Goal: Information Seeking & Learning: Learn about a topic

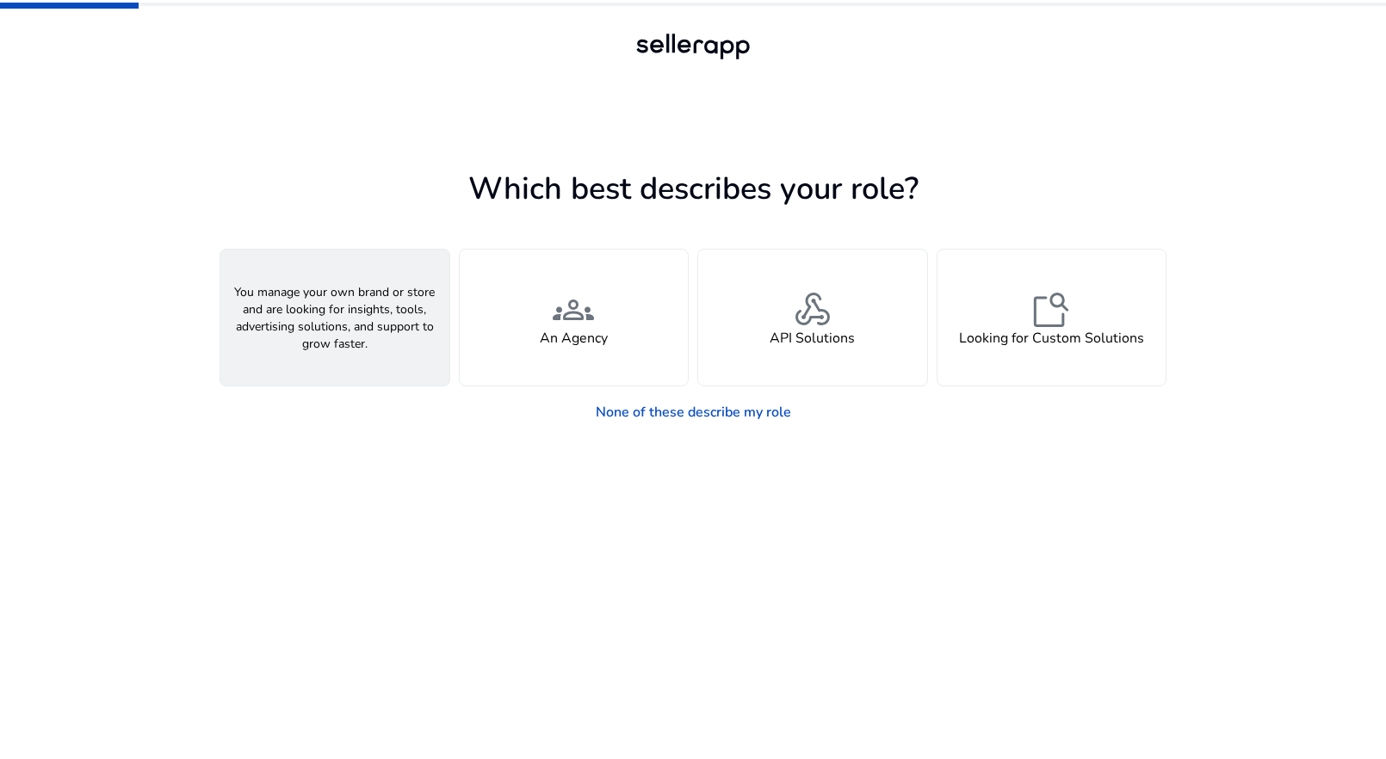
click at [434, 333] on div "person A Seller" at bounding box center [334, 318] width 229 height 136
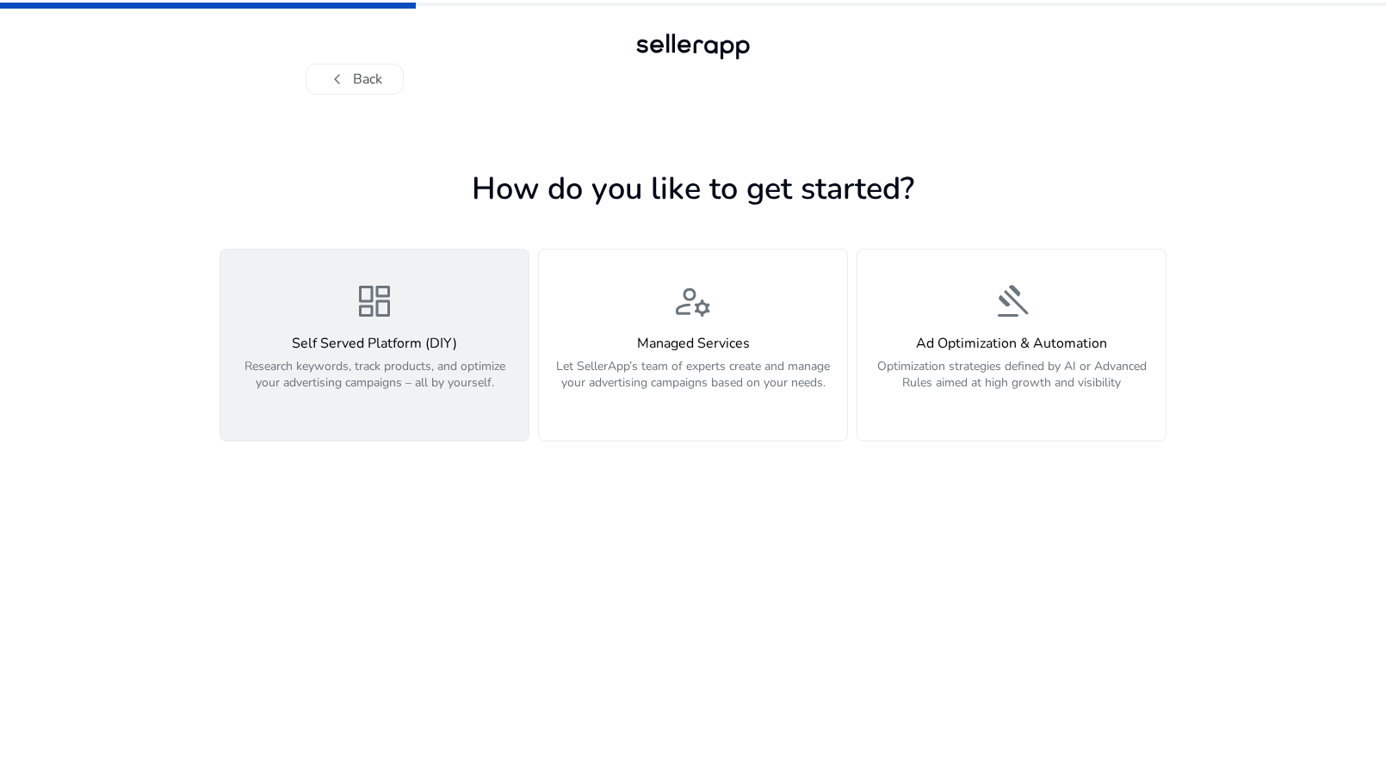
click at [429, 352] on h4 "Self Served Platform (DIY)" at bounding box center [375, 344] width 288 height 16
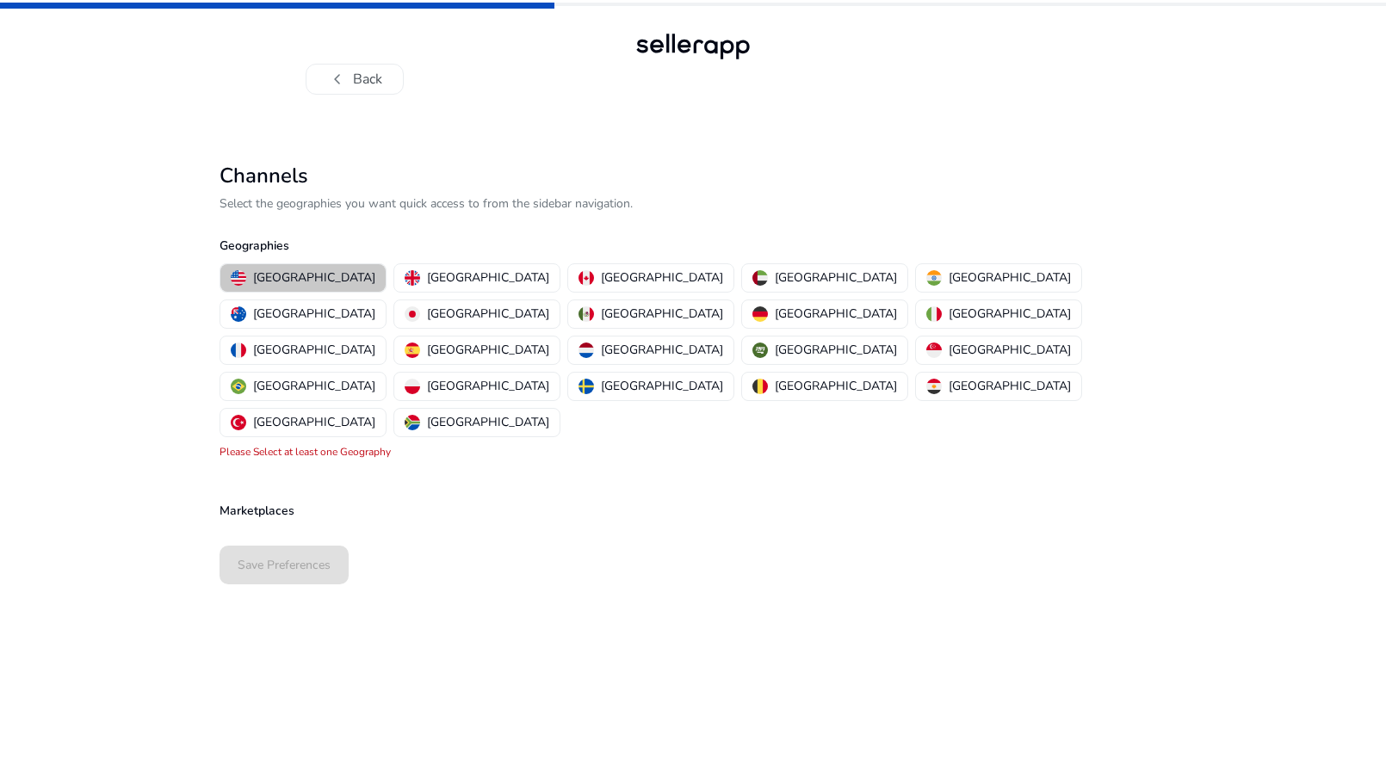
click at [319, 275] on p "[GEOGRAPHIC_DATA]" at bounding box center [314, 278] width 122 height 18
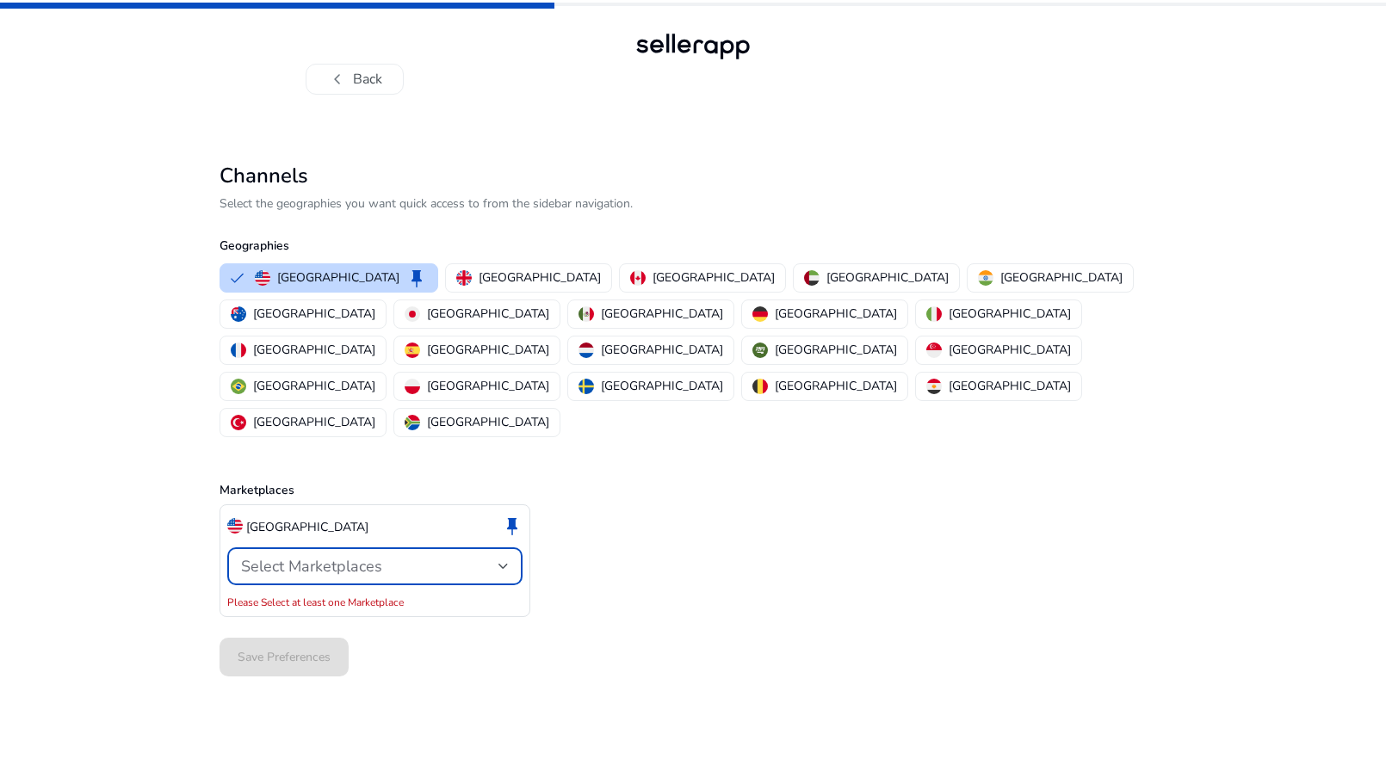
click at [316, 556] on span "Select Marketplaces" at bounding box center [311, 566] width 141 height 21
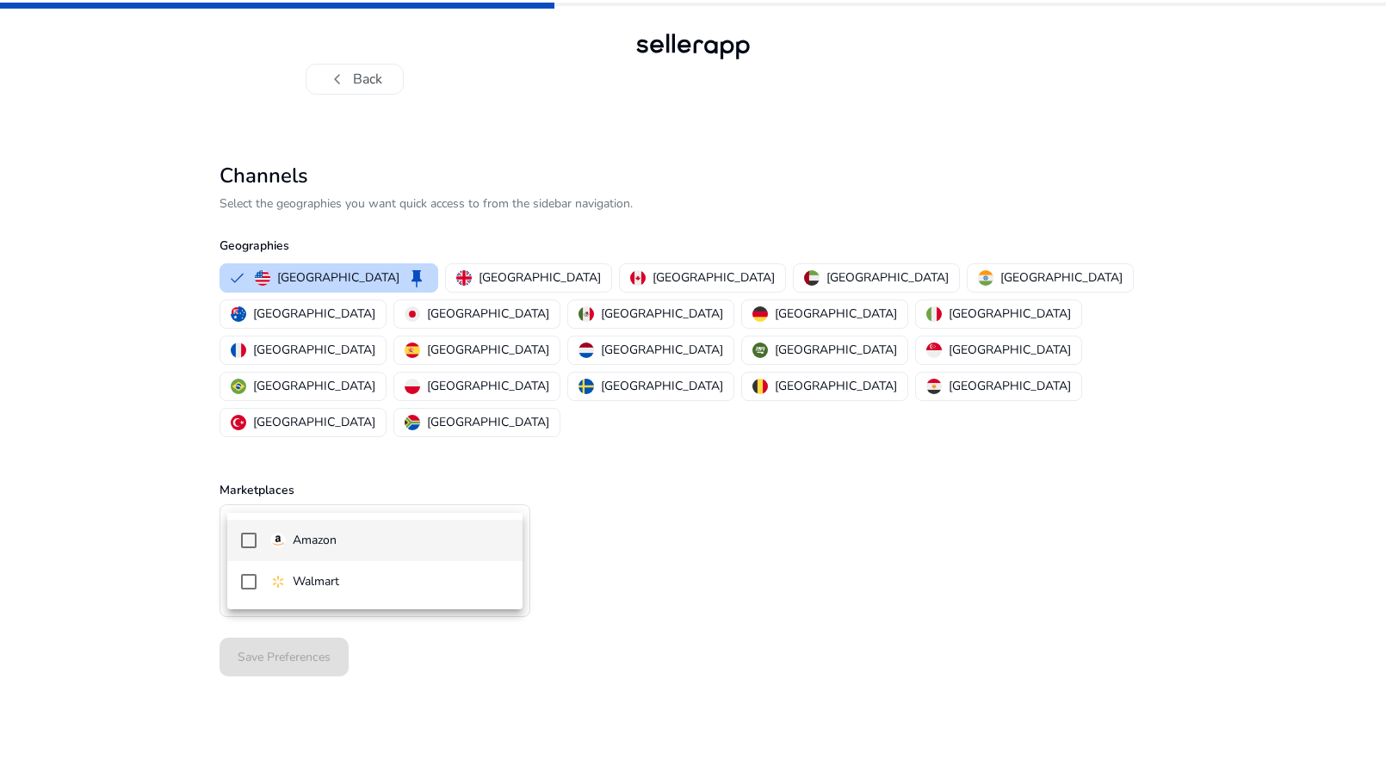
drag, startPoint x: 337, startPoint y: 561, endPoint x: 335, endPoint y: 540, distance: 21.6
click at [335, 540] on div "Amazon Walmart" at bounding box center [374, 561] width 295 height 96
click at [335, 540] on p "Amazon" at bounding box center [315, 540] width 44 height 19
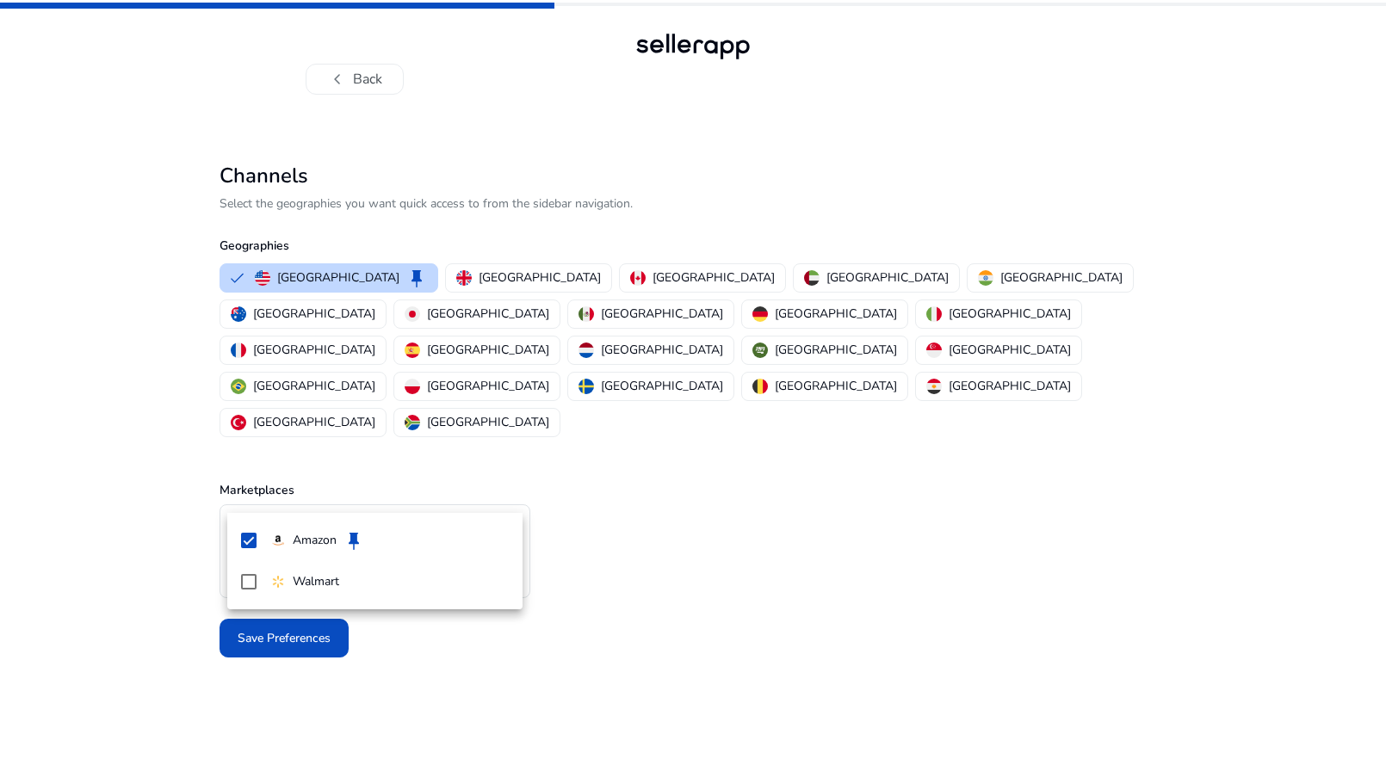
click at [619, 453] on div at bounding box center [693, 379] width 1386 height 759
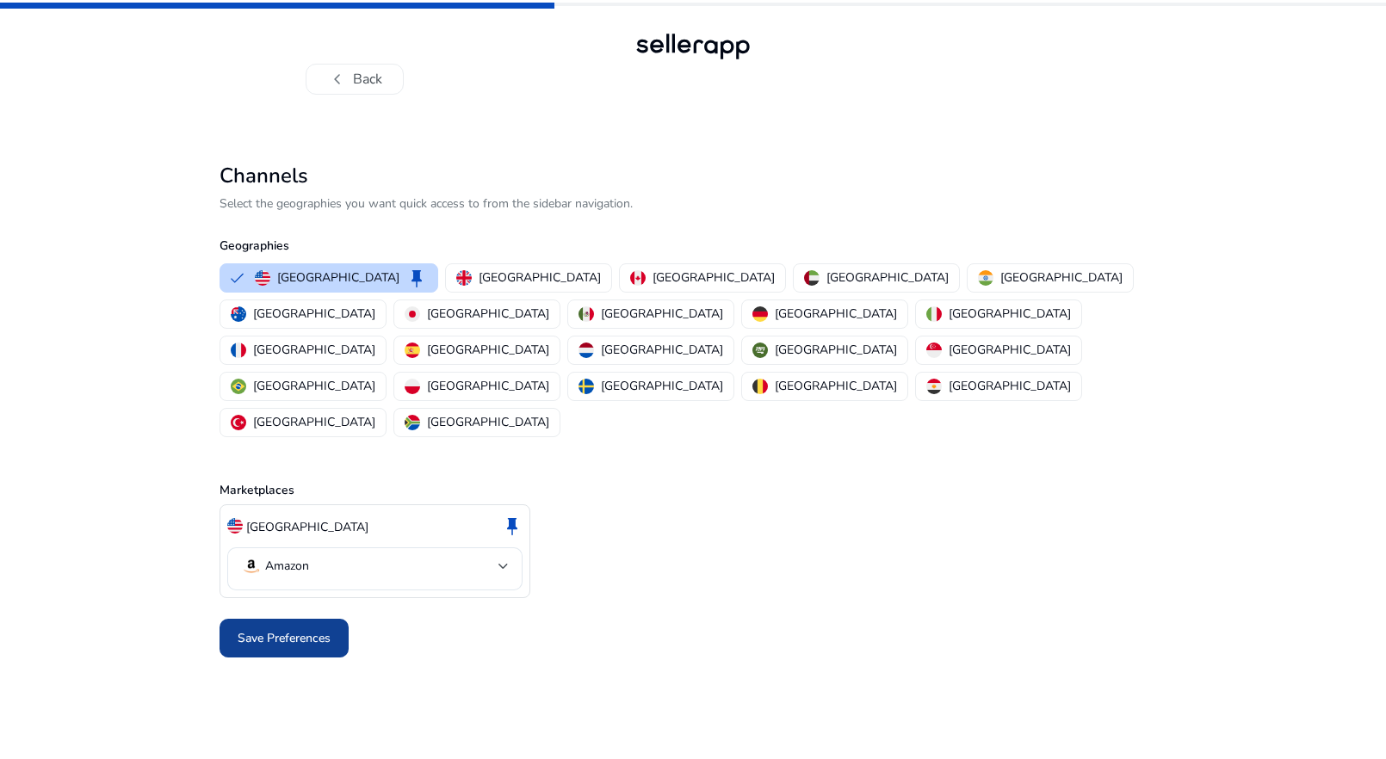
click at [310, 629] on span "Save Preferences" at bounding box center [284, 638] width 93 height 18
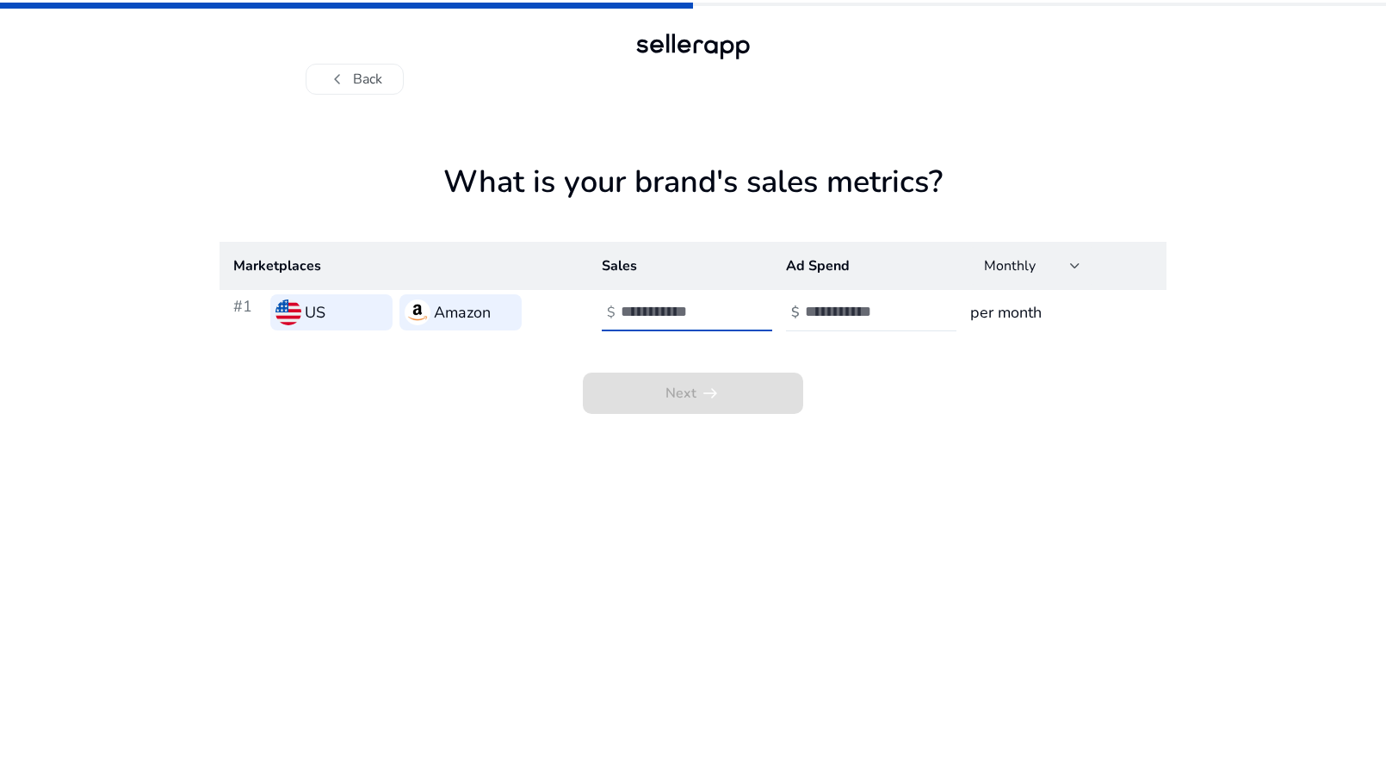
click at [697, 306] on input "number" at bounding box center [679, 311] width 116 height 19
click at [851, 309] on input "number" at bounding box center [863, 311] width 116 height 19
click at [807, 304] on input "*" at bounding box center [863, 311] width 116 height 19
type input "*"
click at [671, 323] on div at bounding box center [698, 313] width 155 height 38
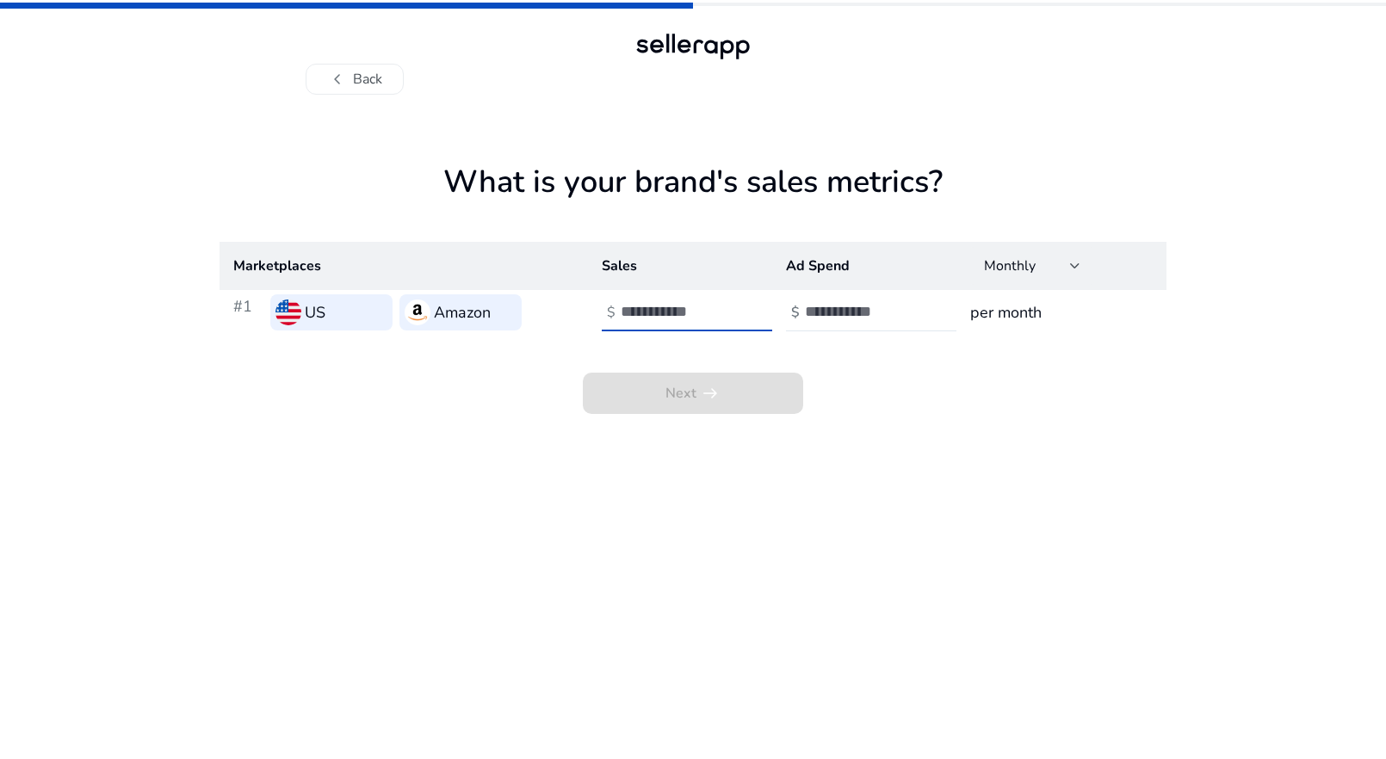
click at [671, 315] on input "number" at bounding box center [679, 311] width 116 height 19
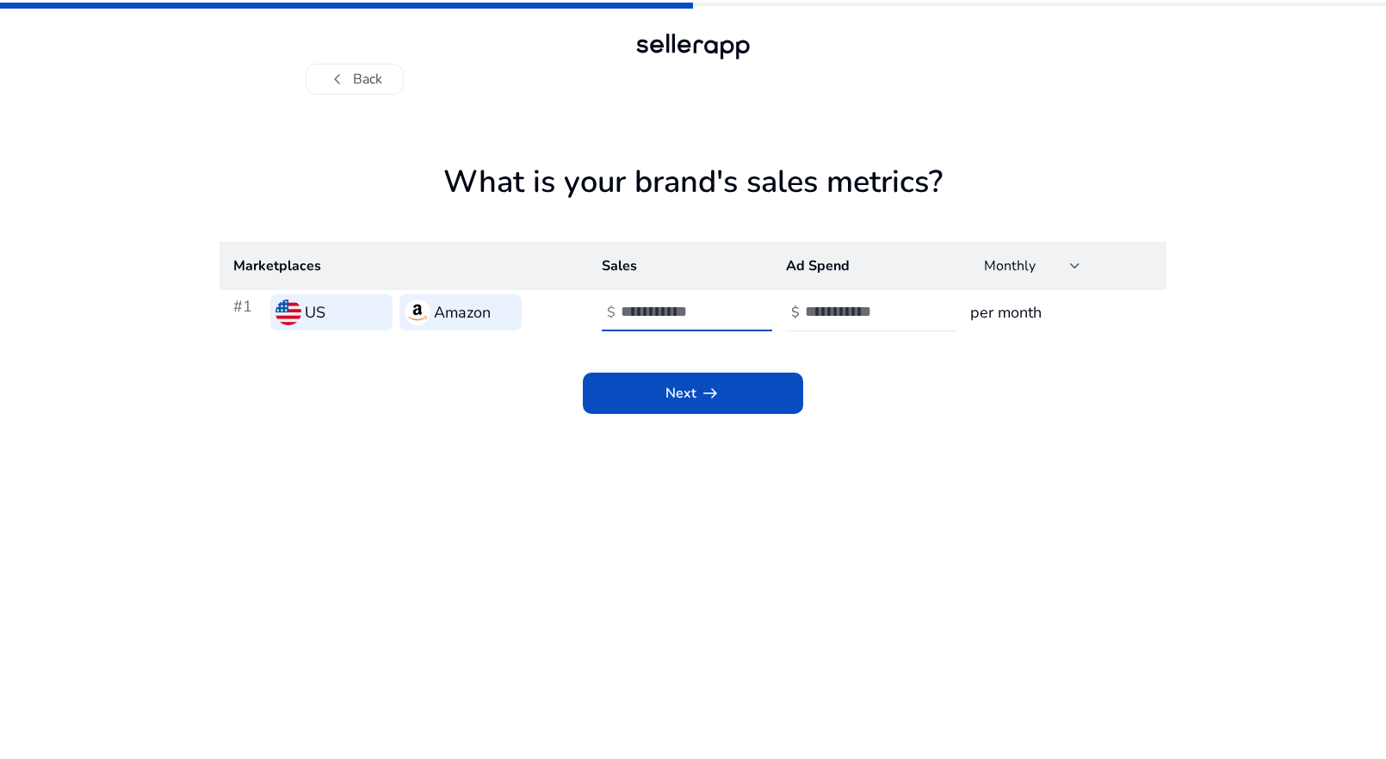
type input "*"
click at [659, 515] on app-sales-metrics "What is your brand's sales metrics? Marketplaces Sales Ad Spend Monthly #1 US A…" at bounding box center [693, 462] width 947 height 596
click at [691, 381] on span at bounding box center [693, 393] width 220 height 41
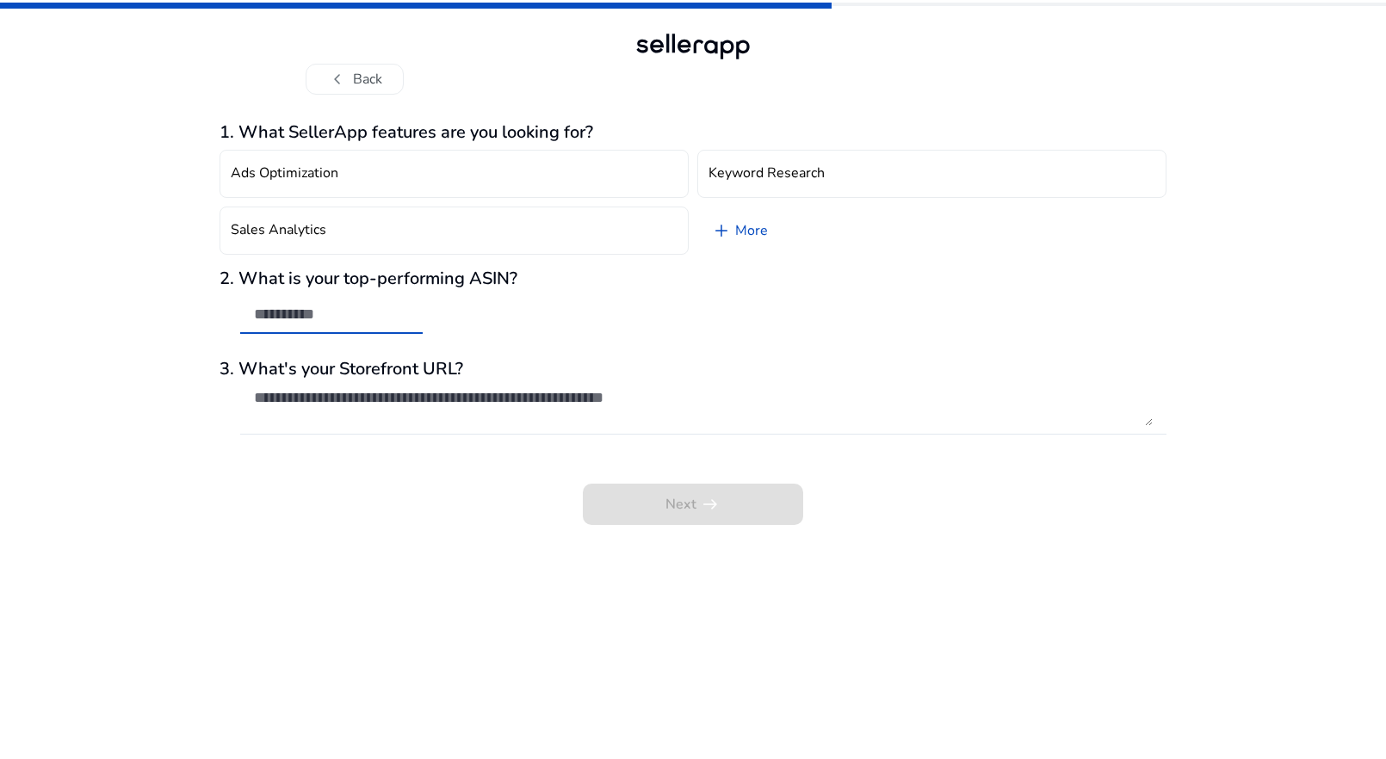
click at [354, 318] on input "text" at bounding box center [331, 314] width 155 height 19
click at [389, 399] on textarea at bounding box center [703, 407] width 899 height 38
click at [351, 315] on input "text" at bounding box center [331, 314] width 155 height 19
type input "***"
drag, startPoint x: 342, startPoint y: 312, endPoint x: 196, endPoint y: 285, distance: 148.1
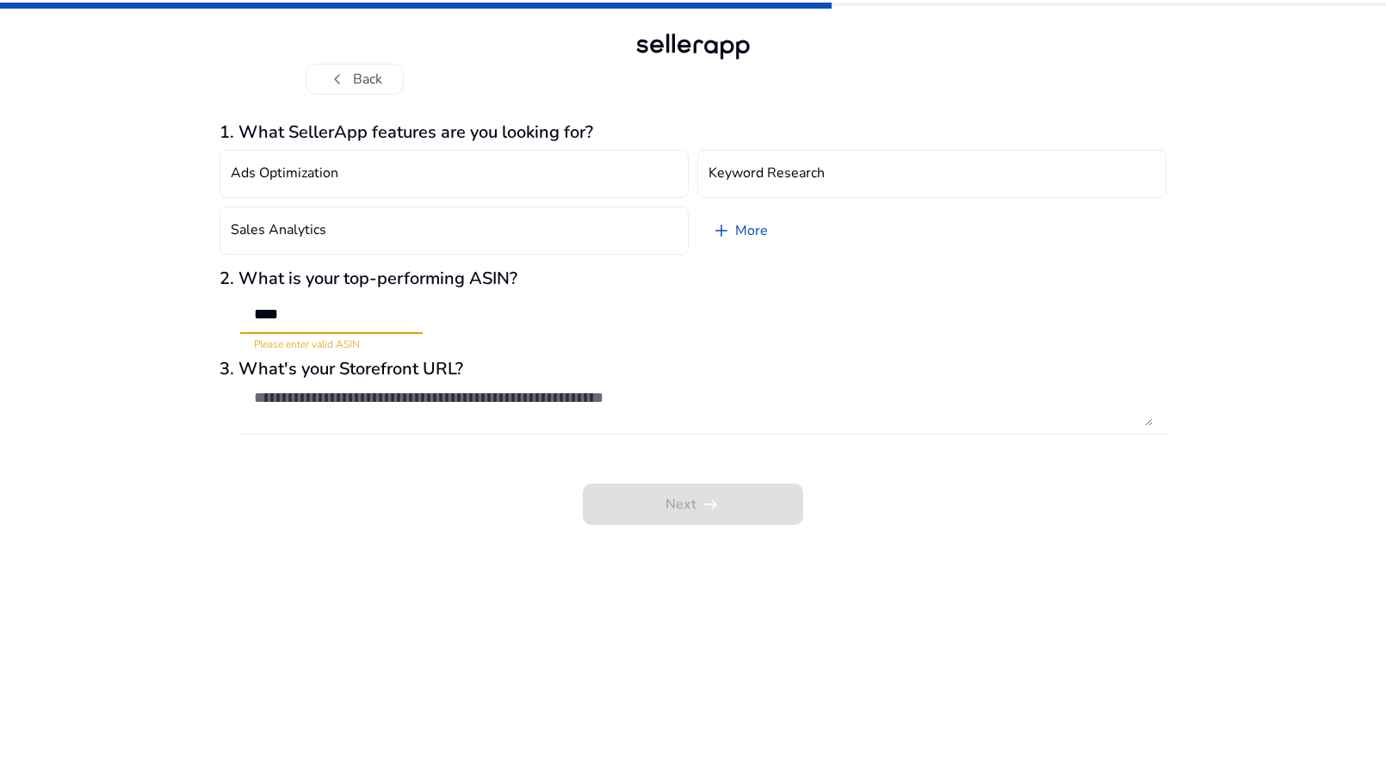
click at [197, 285] on div "chevron_left Back 1. What SellerApp features are you looking for? Ads Optimizat…" at bounding box center [693, 379] width 1386 height 759
click at [320, 97] on div "1. What SellerApp features are you looking for? Ads Optimization Keyword Resear…" at bounding box center [693, 427] width 947 height 665
click at [329, 87] on span "chevron_left" at bounding box center [337, 79] width 21 height 21
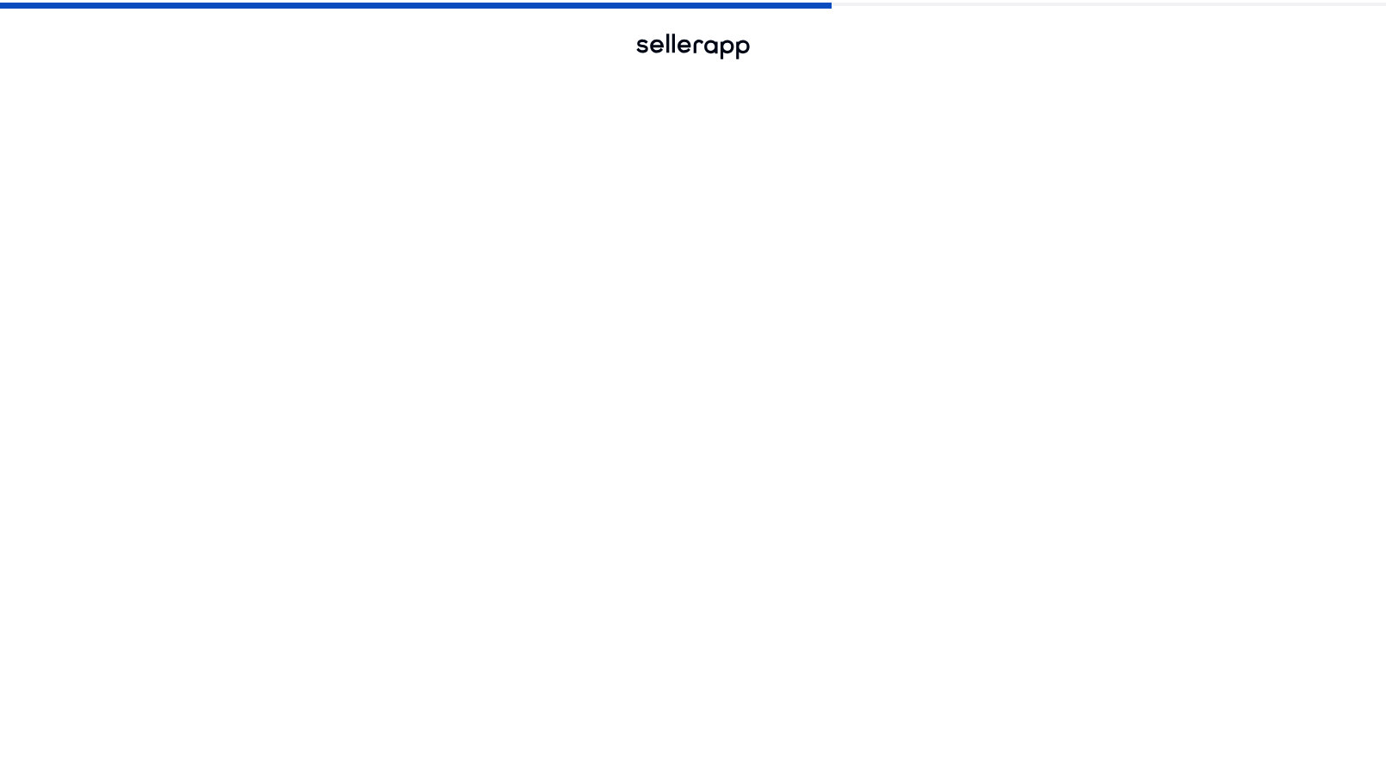
click at [329, 87] on span "chevron_left" at bounding box center [337, 79] width 21 height 21
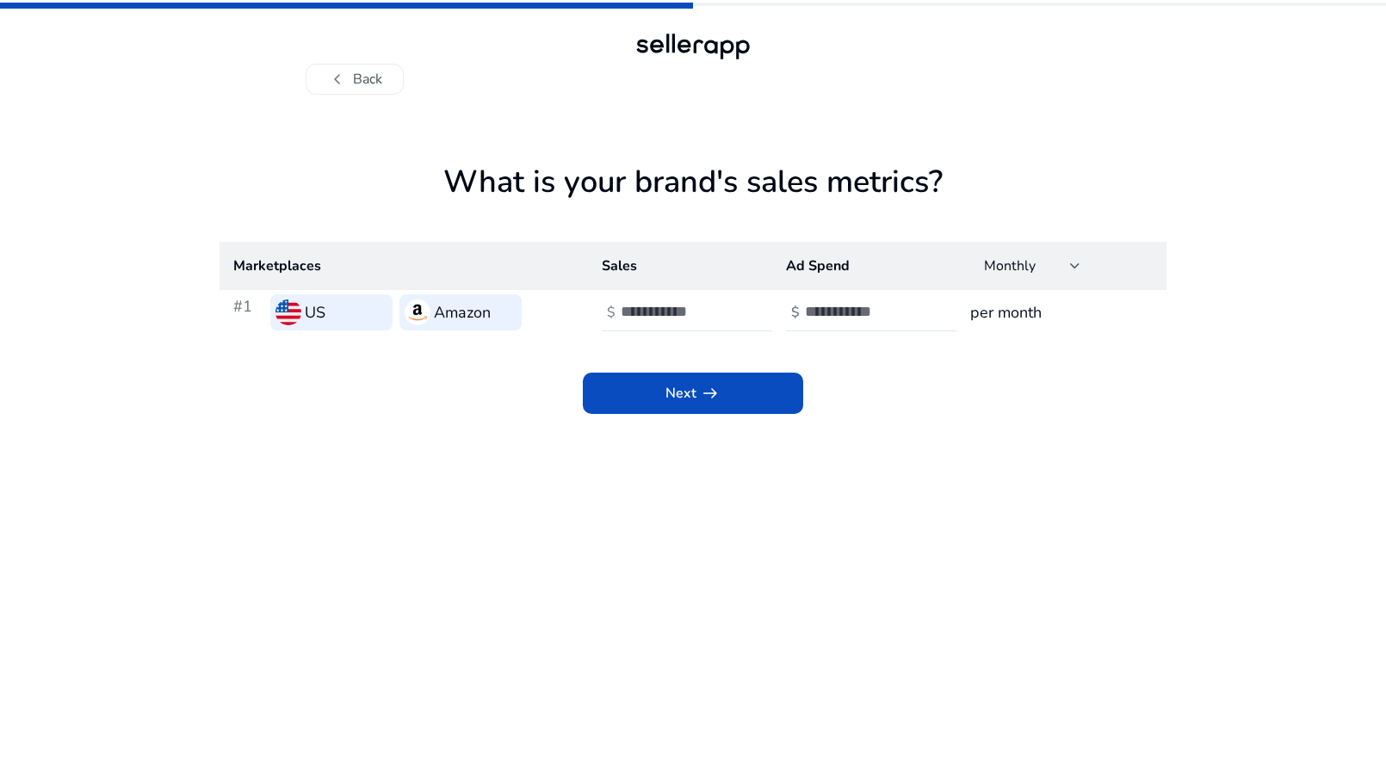
click at [329, 87] on span "chevron_left" at bounding box center [337, 79] width 21 height 21
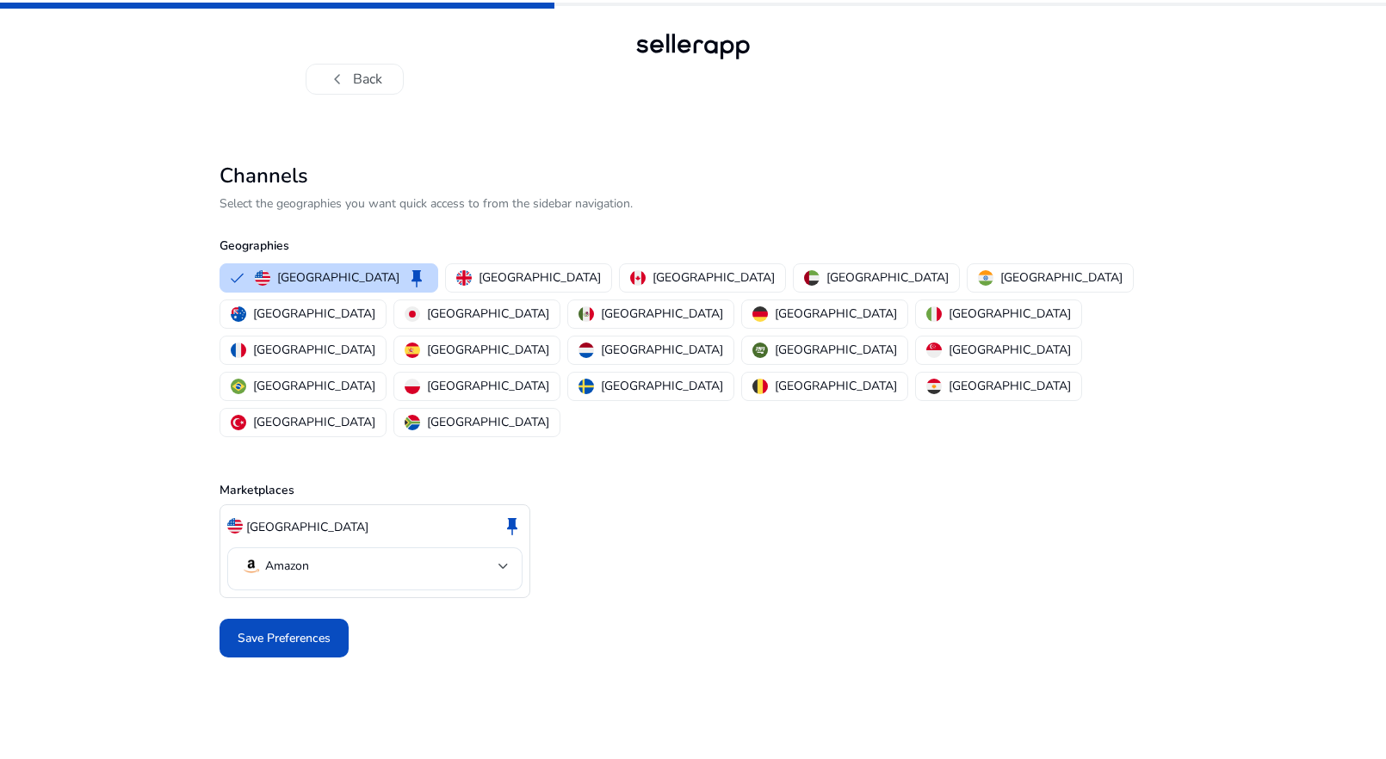
click at [329, 87] on span "chevron_left" at bounding box center [337, 79] width 21 height 21
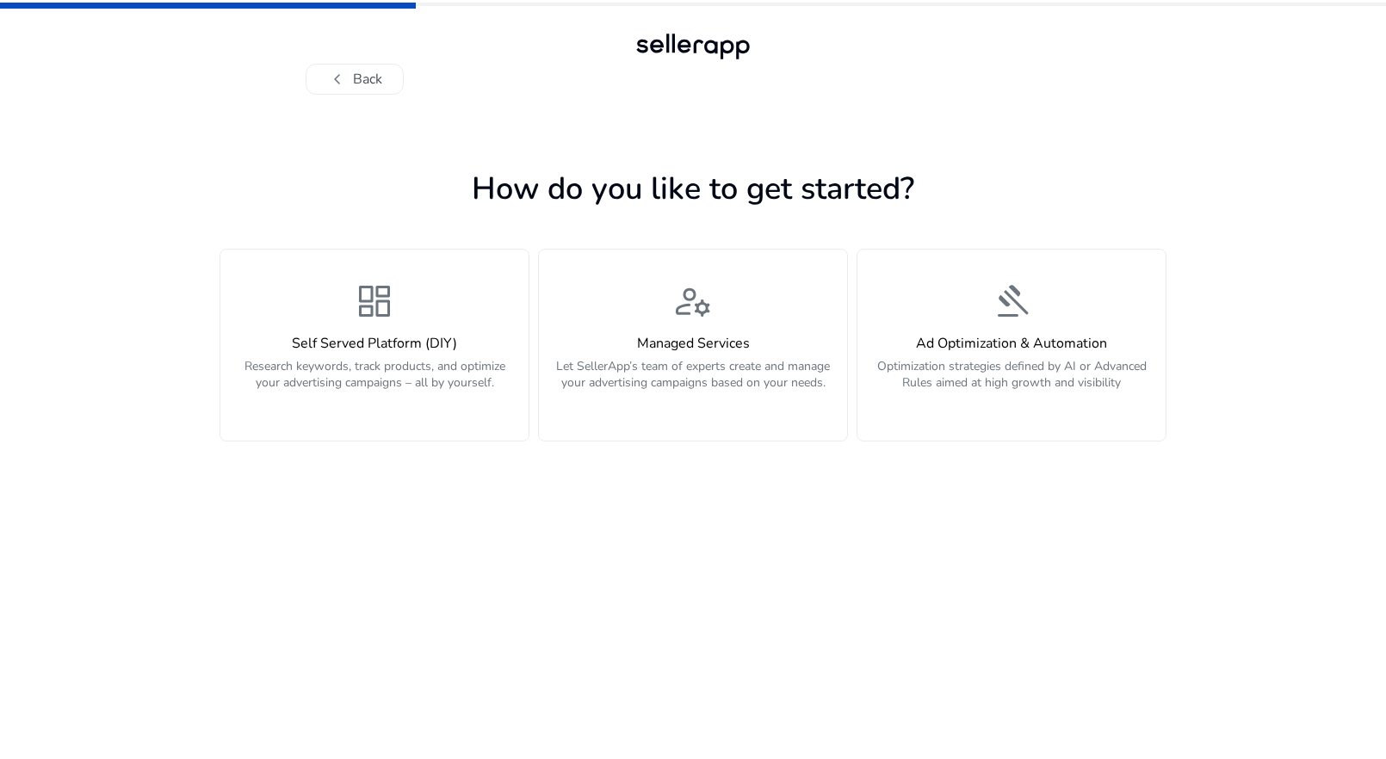
click at [329, 87] on span "chevron_left" at bounding box center [337, 79] width 21 height 21
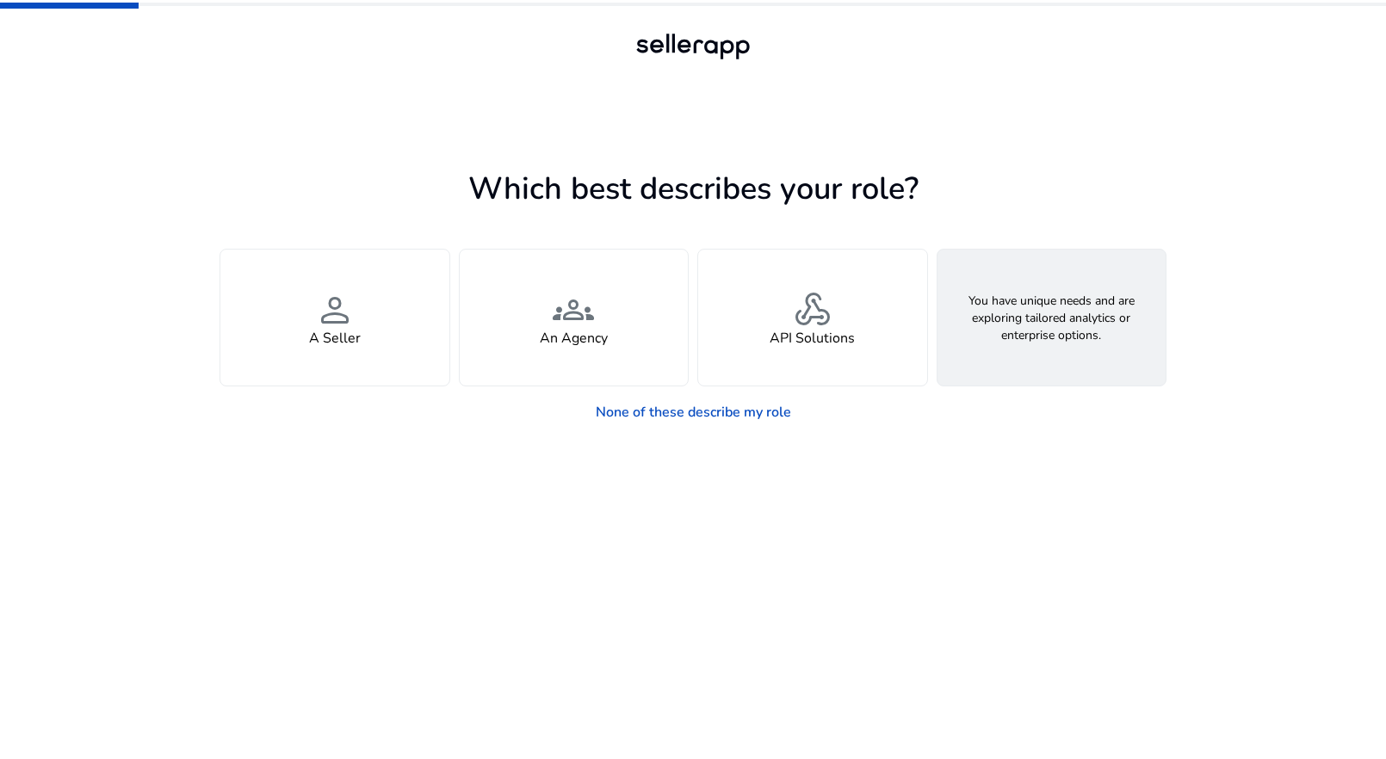
click at [991, 308] on div "feature_search Looking for Custom Solutions" at bounding box center [1051, 318] width 229 height 136
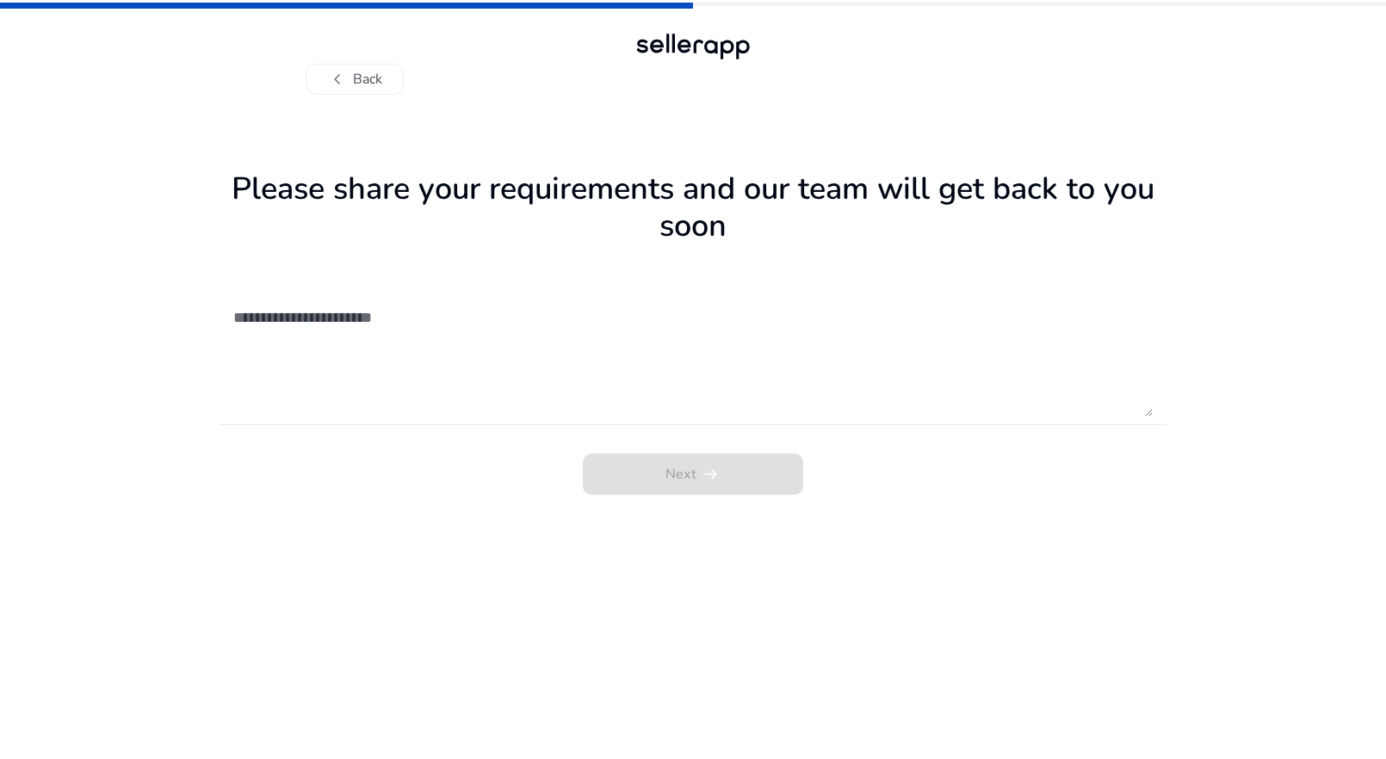
click at [522, 302] on textarea at bounding box center [692, 355] width 919 height 122
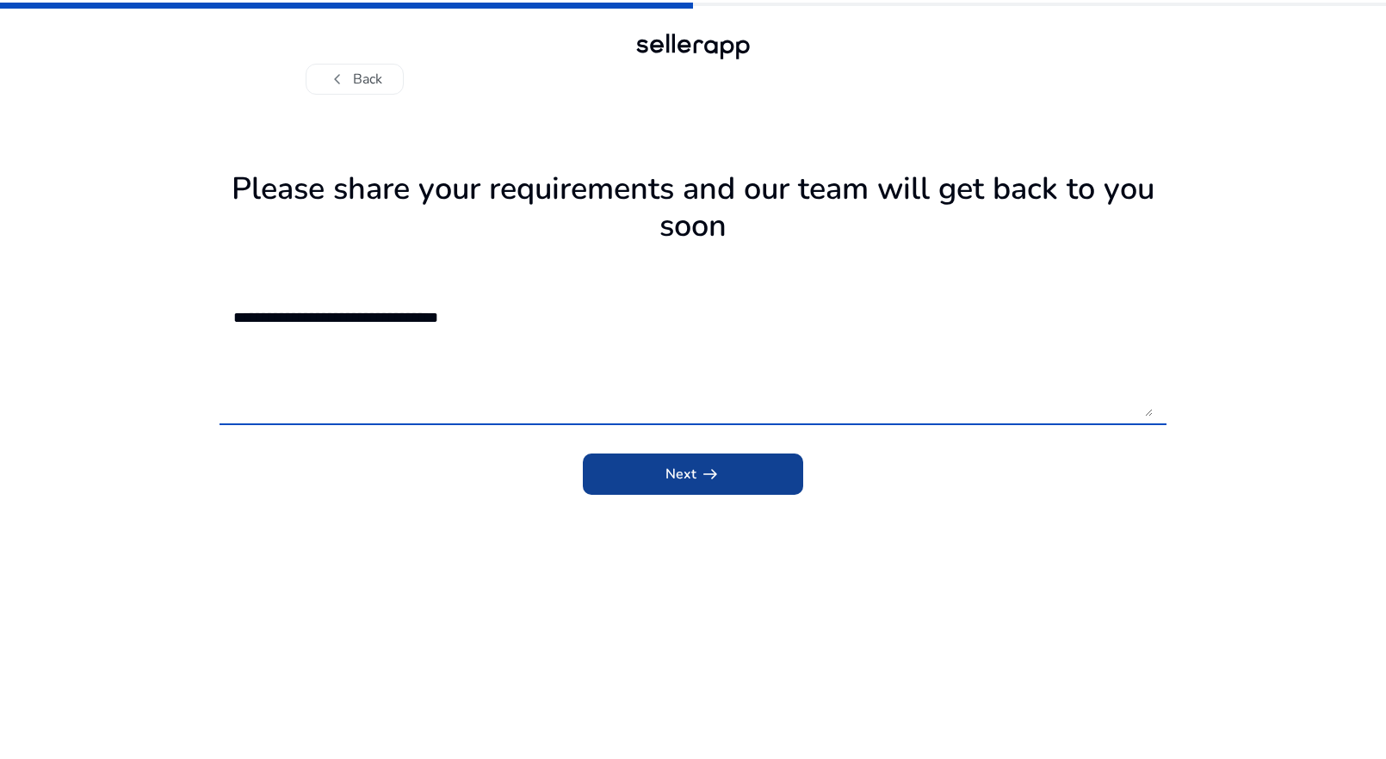
type textarea "**********"
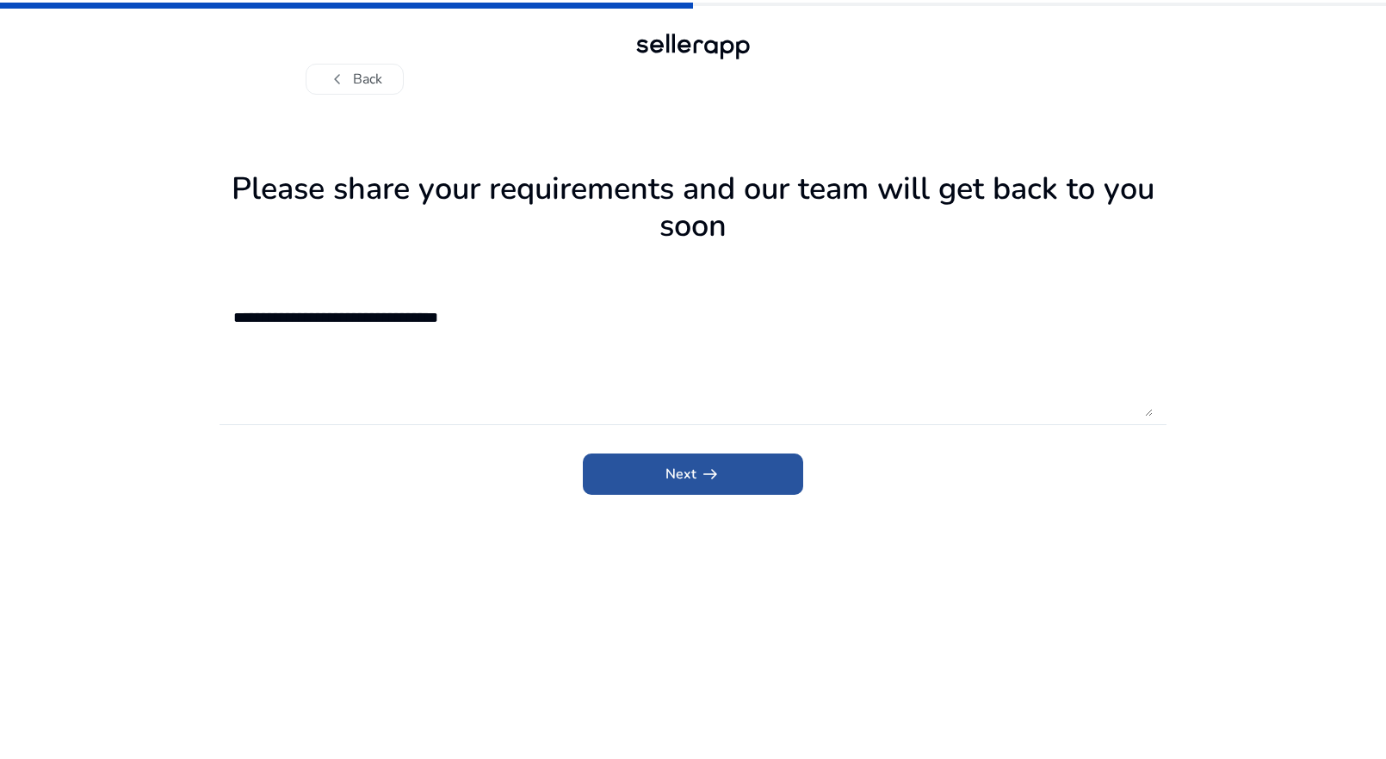
click at [711, 466] on span "arrow_right_alt" at bounding box center [710, 474] width 21 height 21
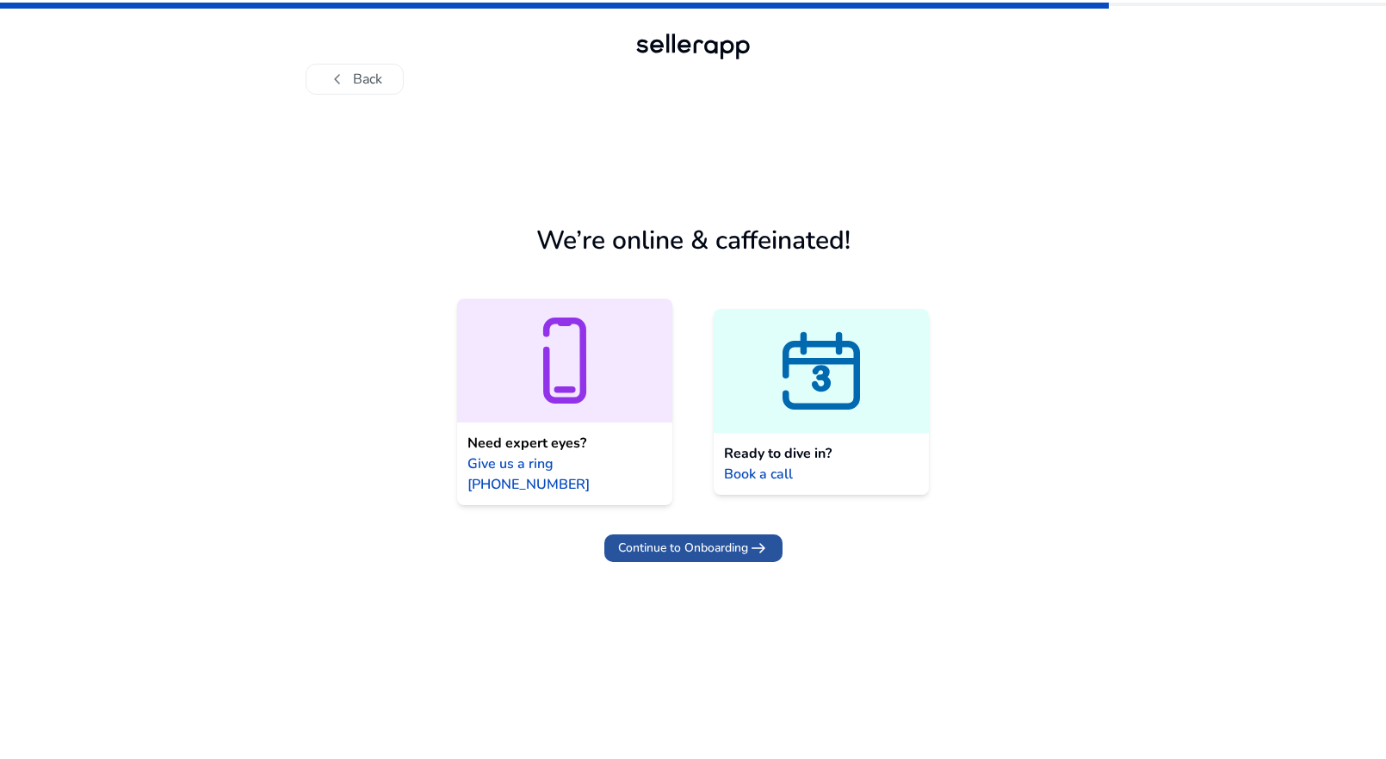
click at [728, 539] on span "Continue to Onboarding" at bounding box center [683, 548] width 130 height 18
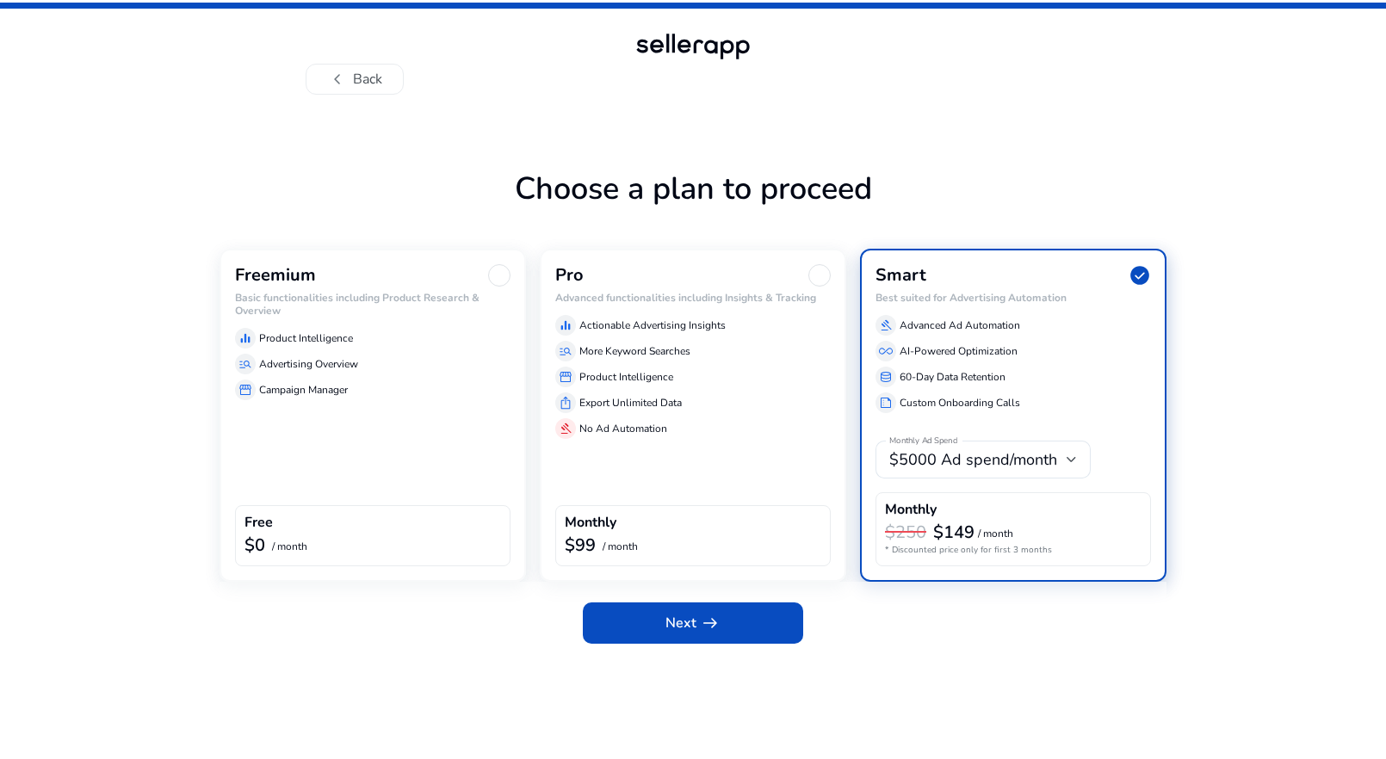
click at [297, 363] on p "Advertising Overview" at bounding box center [308, 363] width 99 height 15
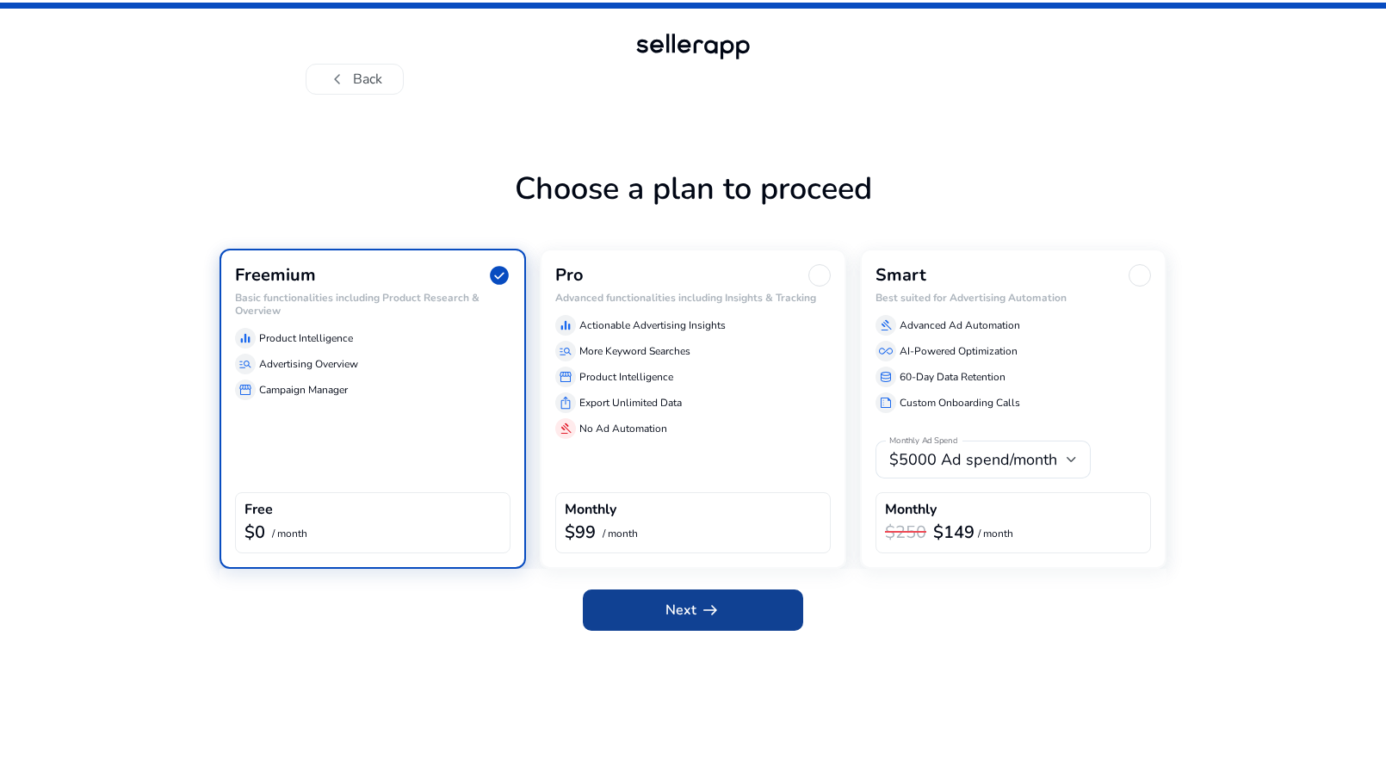
click at [709, 626] on span at bounding box center [693, 610] width 220 height 41
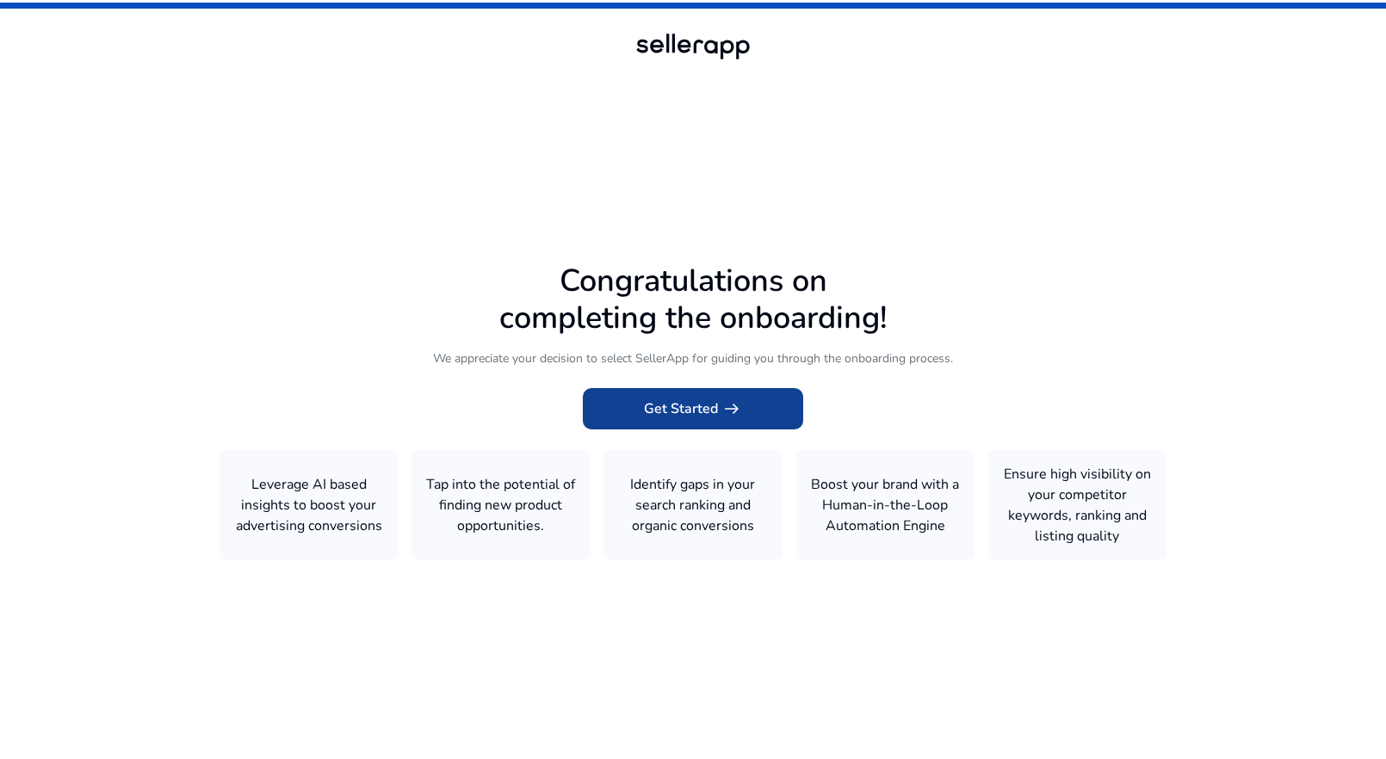
click at [731, 393] on span at bounding box center [693, 408] width 220 height 41
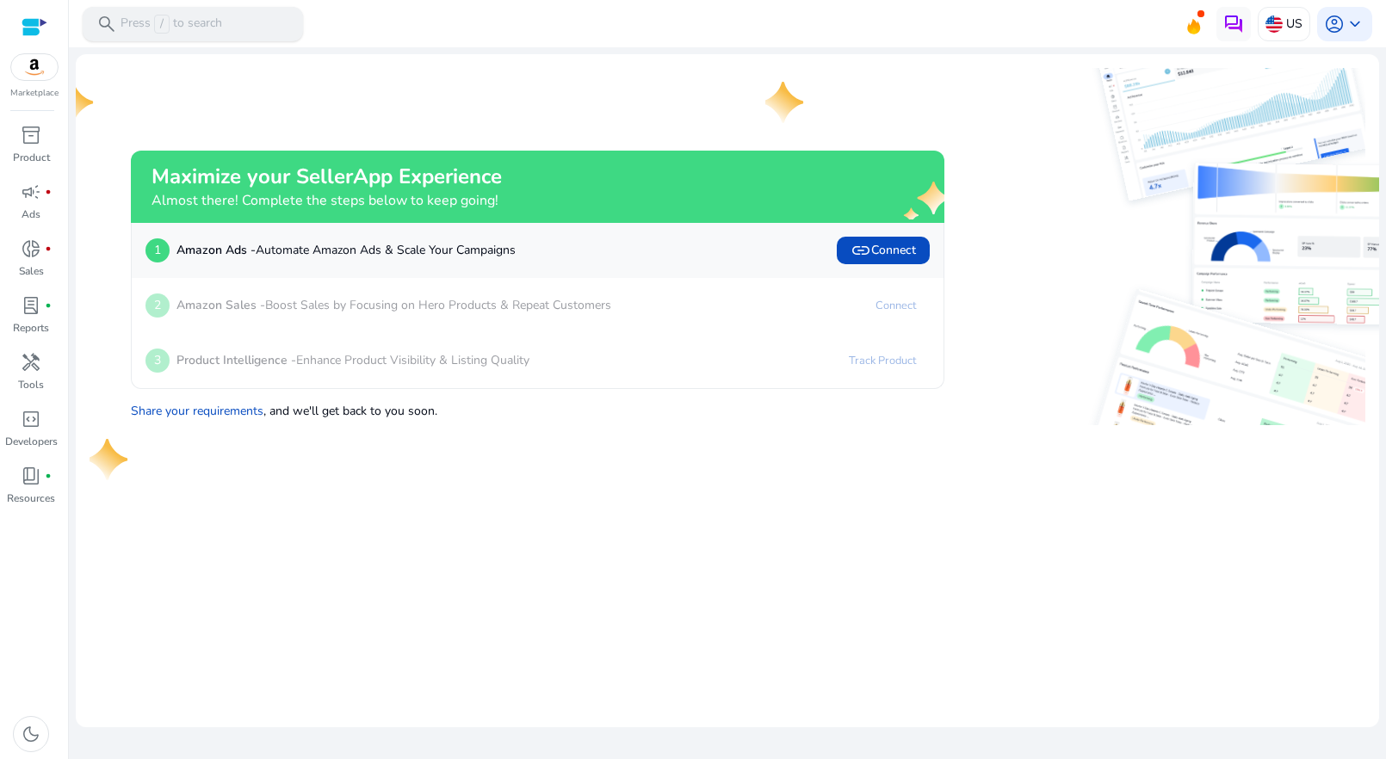
click at [248, 32] on div "search Press / to search" at bounding box center [193, 24] width 220 height 34
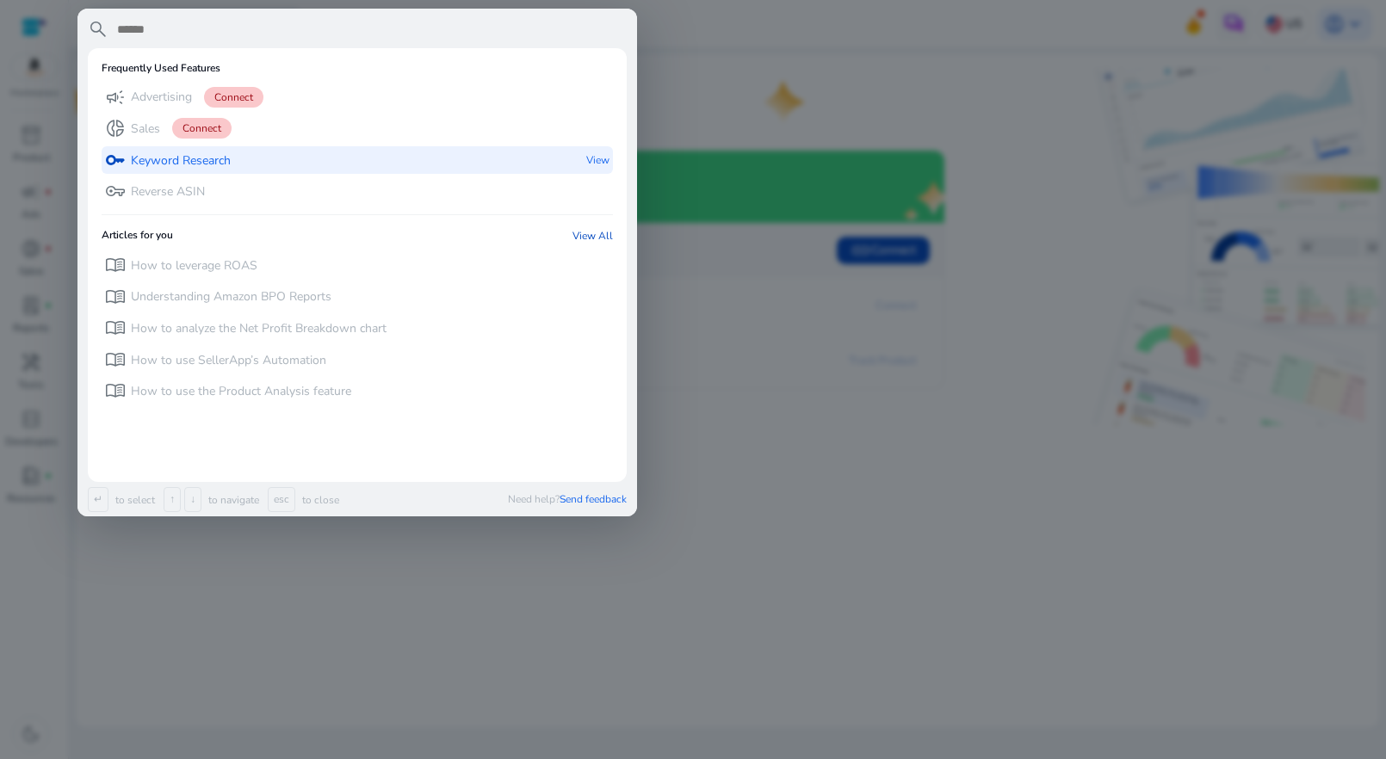
click at [185, 165] on p "Keyword Research" at bounding box center [181, 160] width 100 height 17
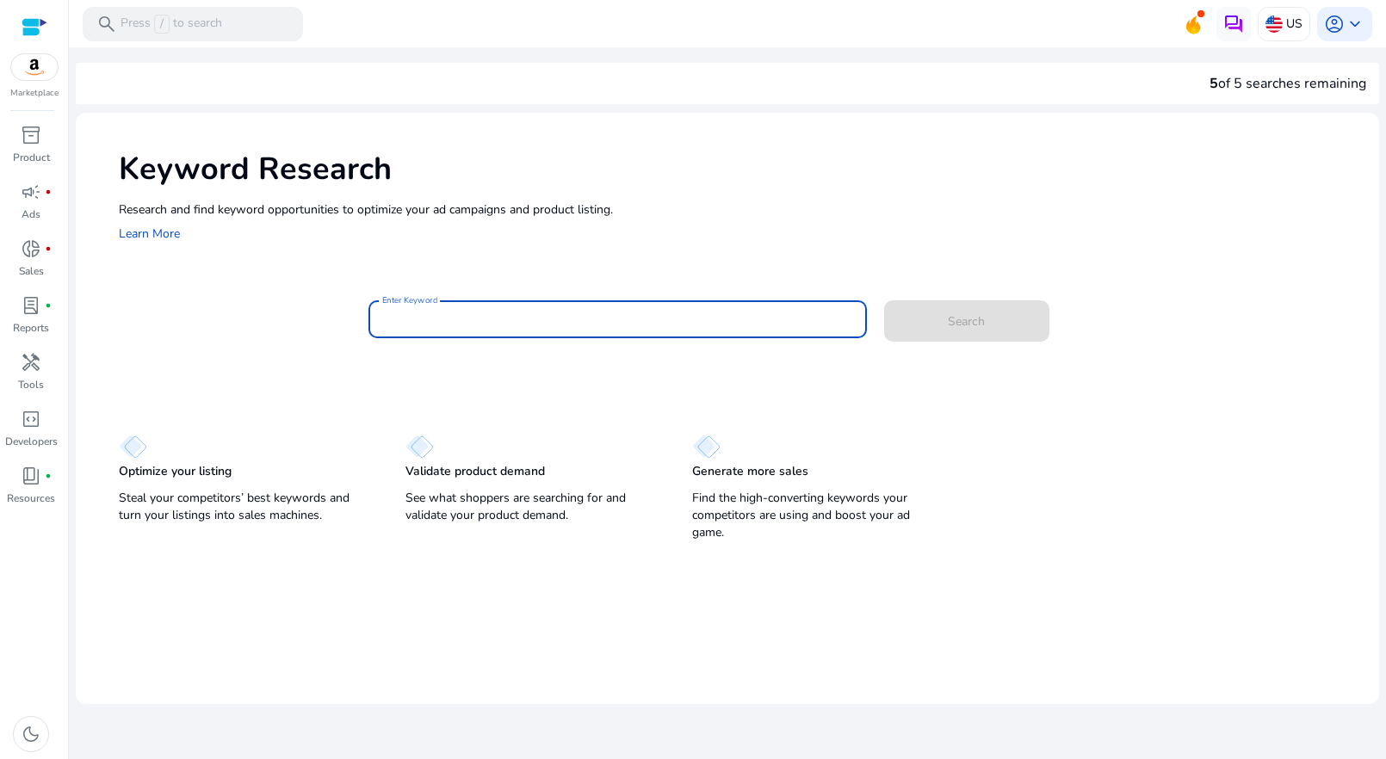
click at [511, 323] on input "Enter Keyword" at bounding box center [617, 319] width 471 height 19
type input "**********"
click at [884, 300] on button "Search" at bounding box center [966, 320] width 165 height 41
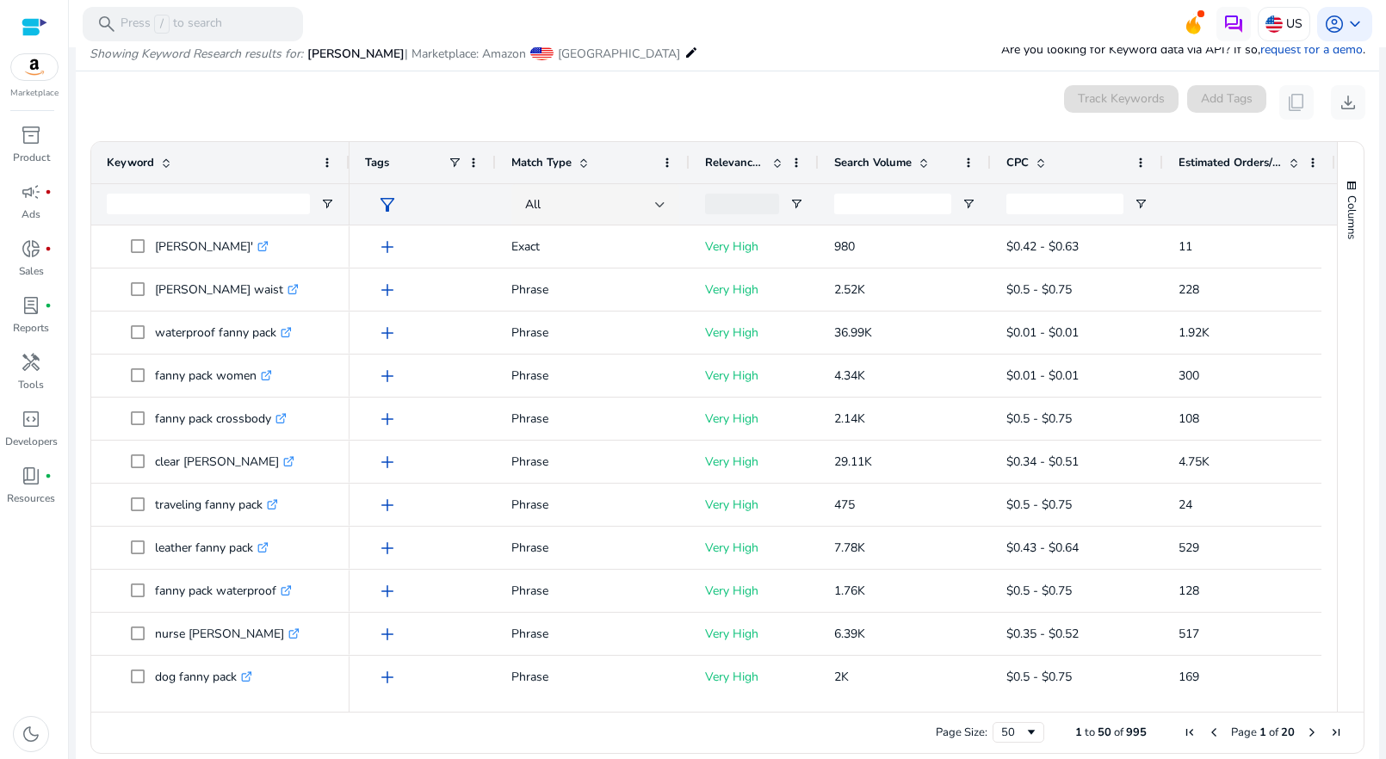
click at [1263, 164] on span "Estimated Orders/Month" at bounding box center [1229, 162] width 103 height 15
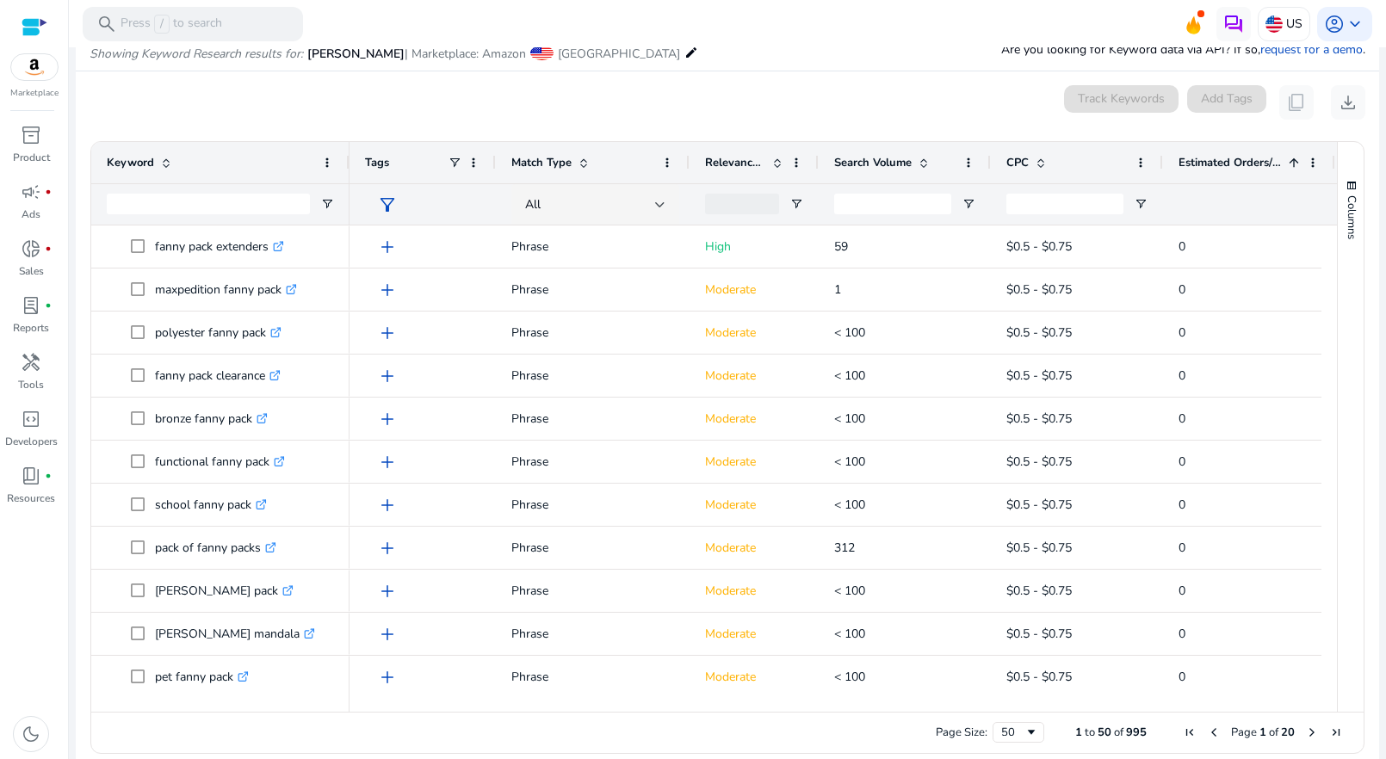
click at [1263, 164] on span "Estimated Orders/Month" at bounding box center [1229, 162] width 103 height 15
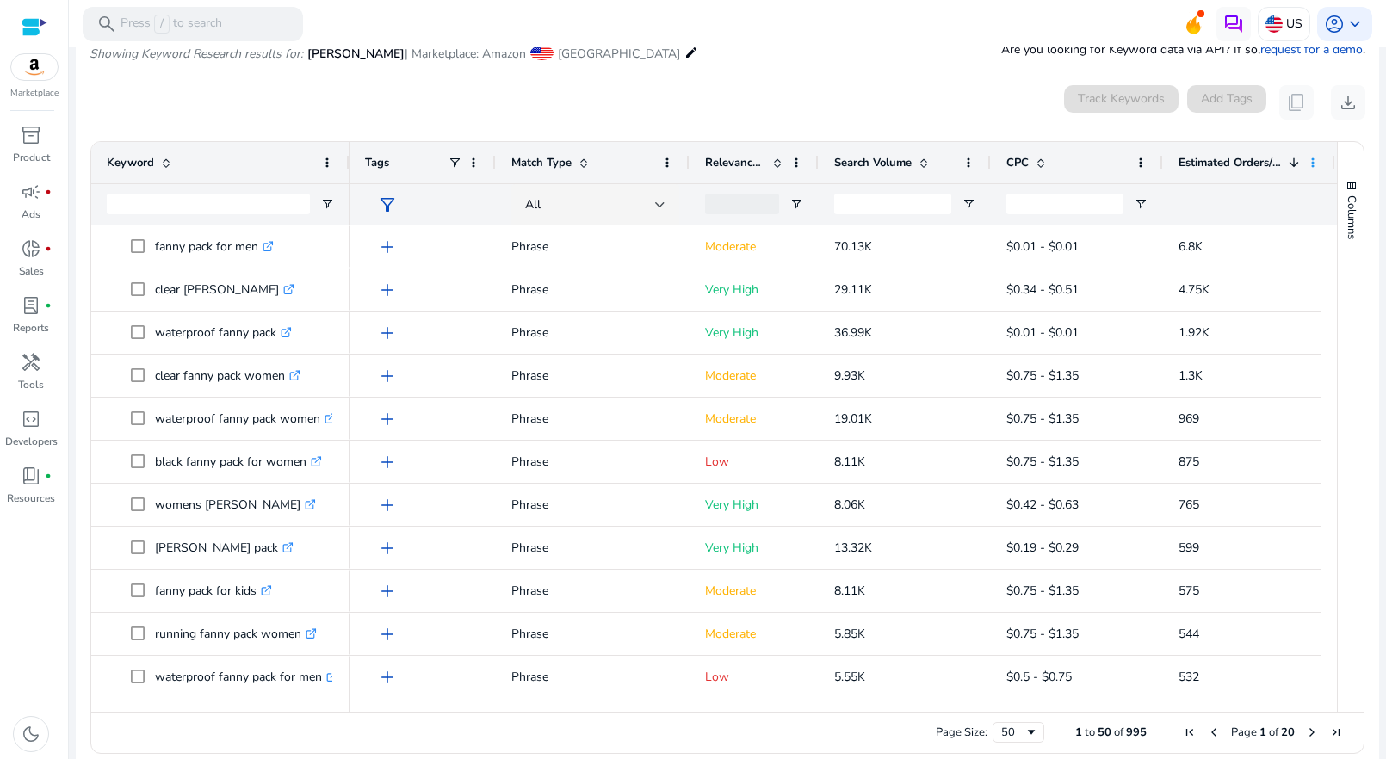
click at [1263, 164] on span at bounding box center [1313, 163] width 14 height 14
click at [912, 49] on div at bounding box center [727, 48] width 1317 height 3
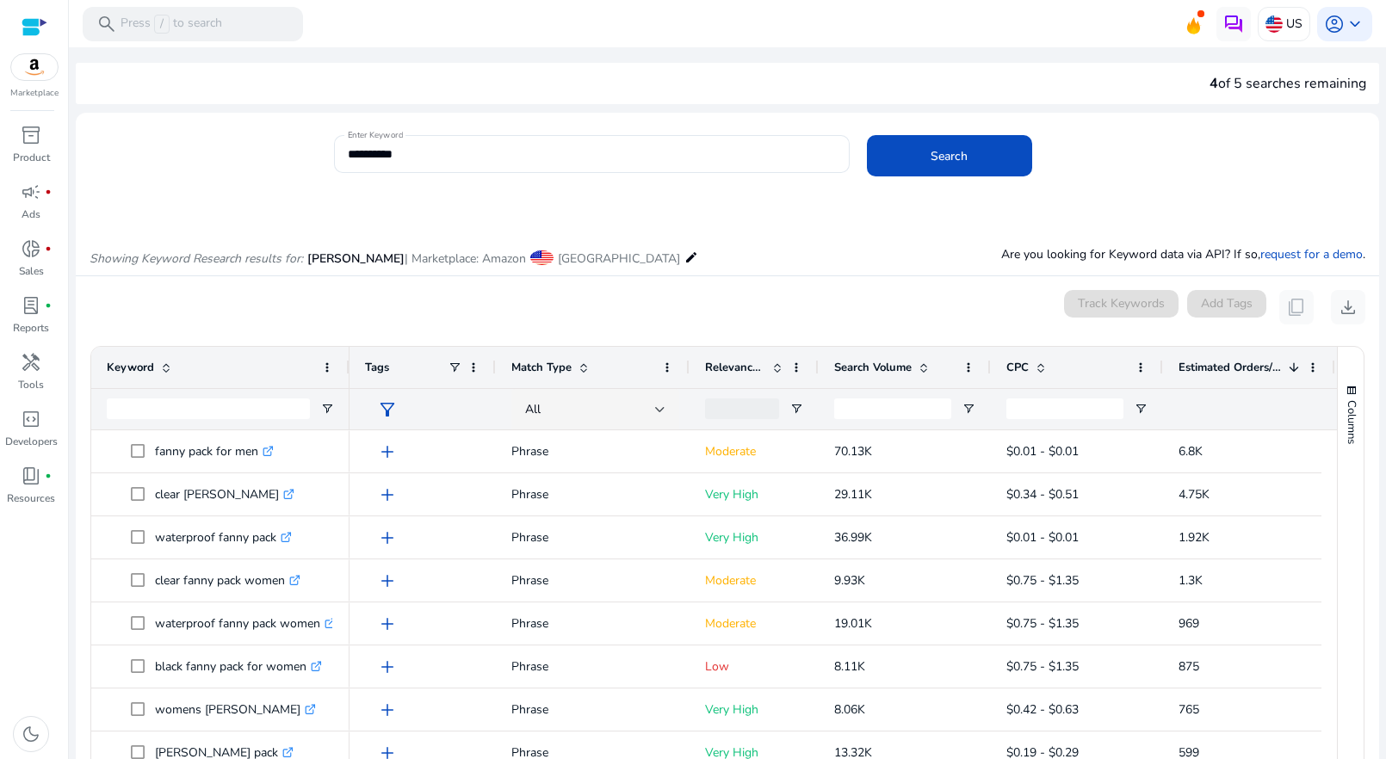
click at [701, 201] on mat-card "**********" at bounding box center [727, 163] width 1303 height 84
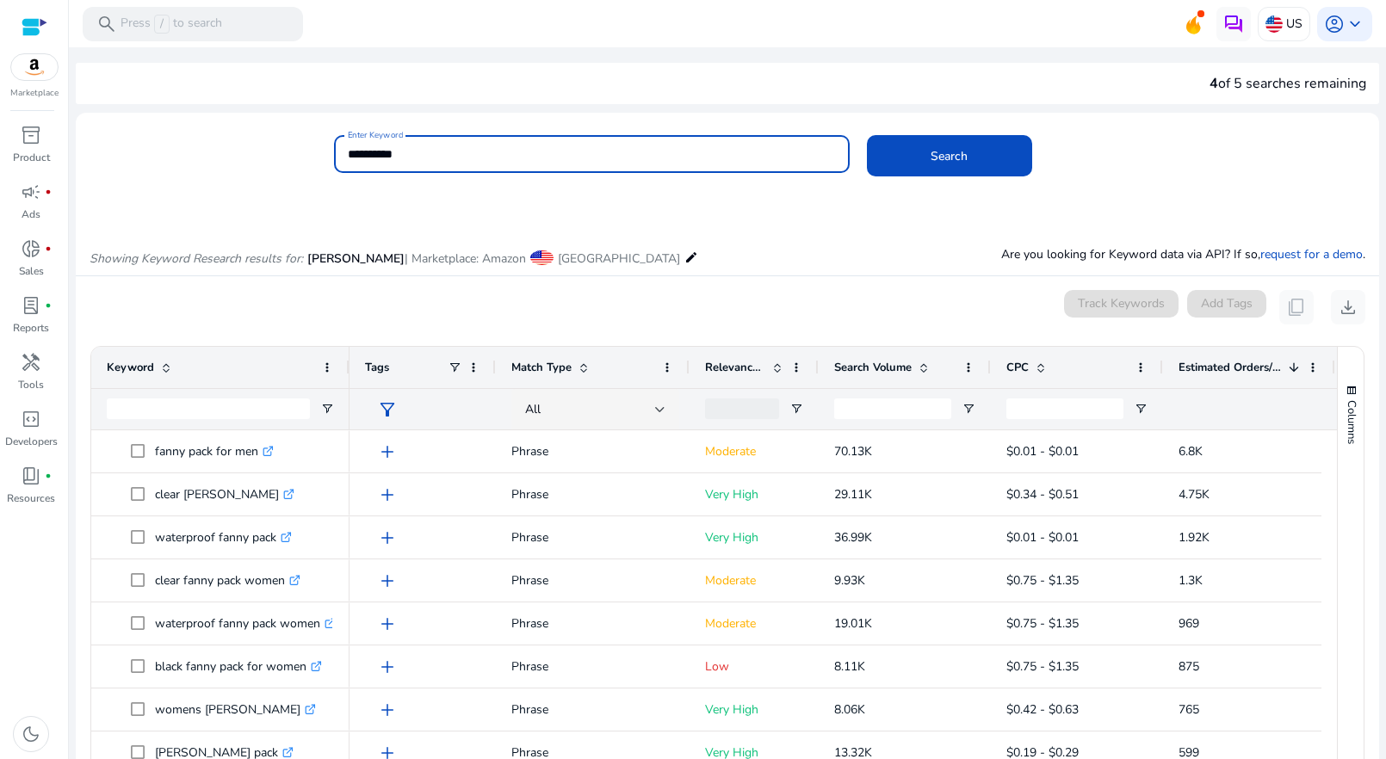
drag, startPoint x: 399, startPoint y: 160, endPoint x: 358, endPoint y: 154, distance: 40.9
click at [359, 154] on input "**********" at bounding box center [592, 154] width 488 height 19
click at [358, 154] on input "**********" at bounding box center [592, 154] width 488 height 19
type input "**********"
click at [867, 135] on button "Search" at bounding box center [949, 155] width 165 height 41
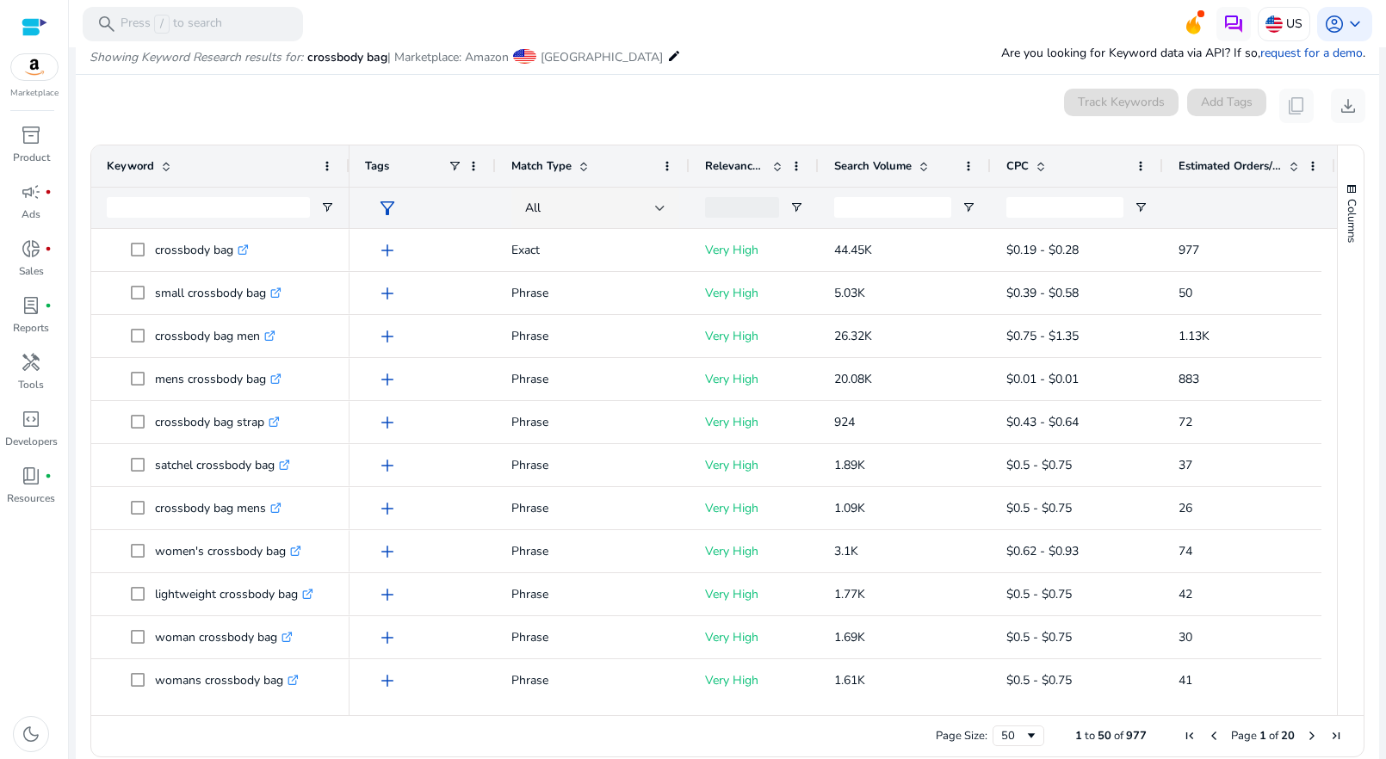
scroll to position [211, 0]
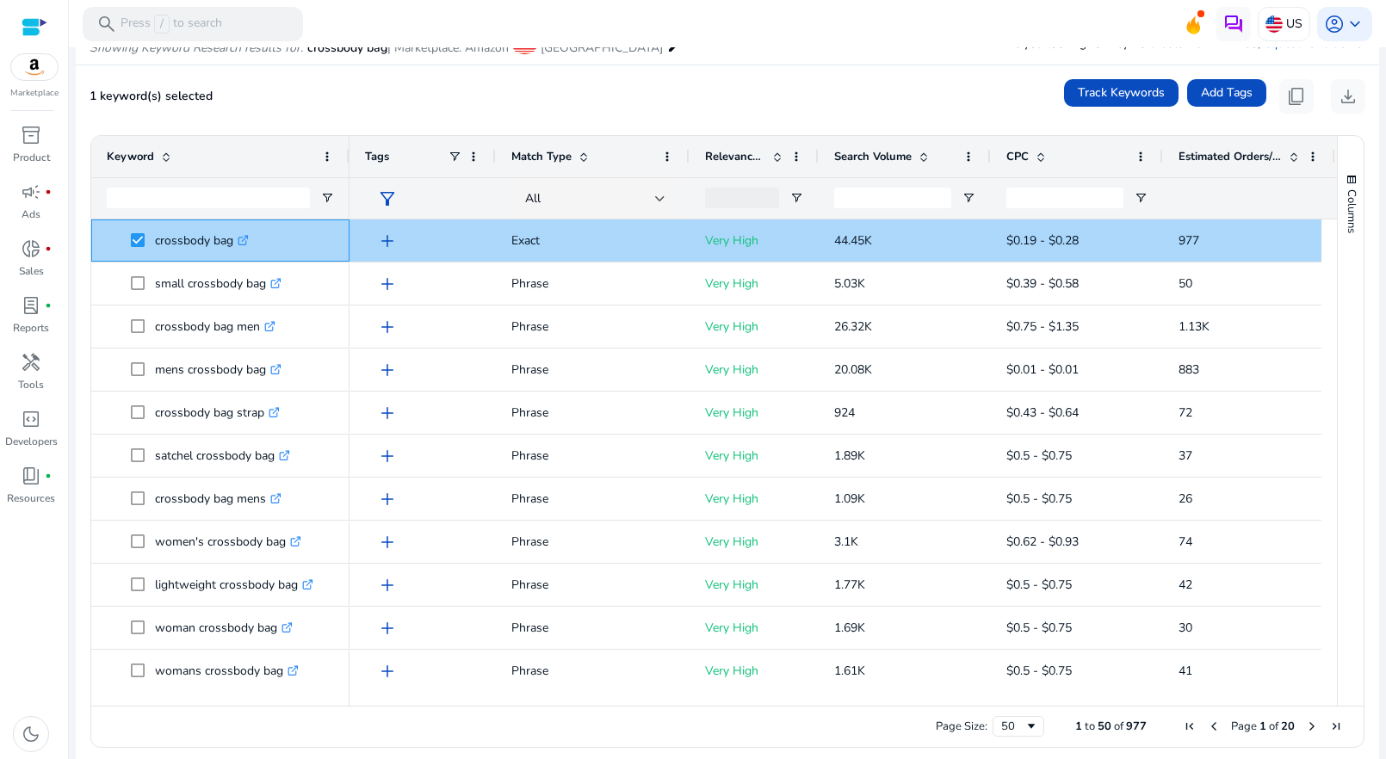
click at [138, 247] on span at bounding box center [143, 240] width 24 height 35
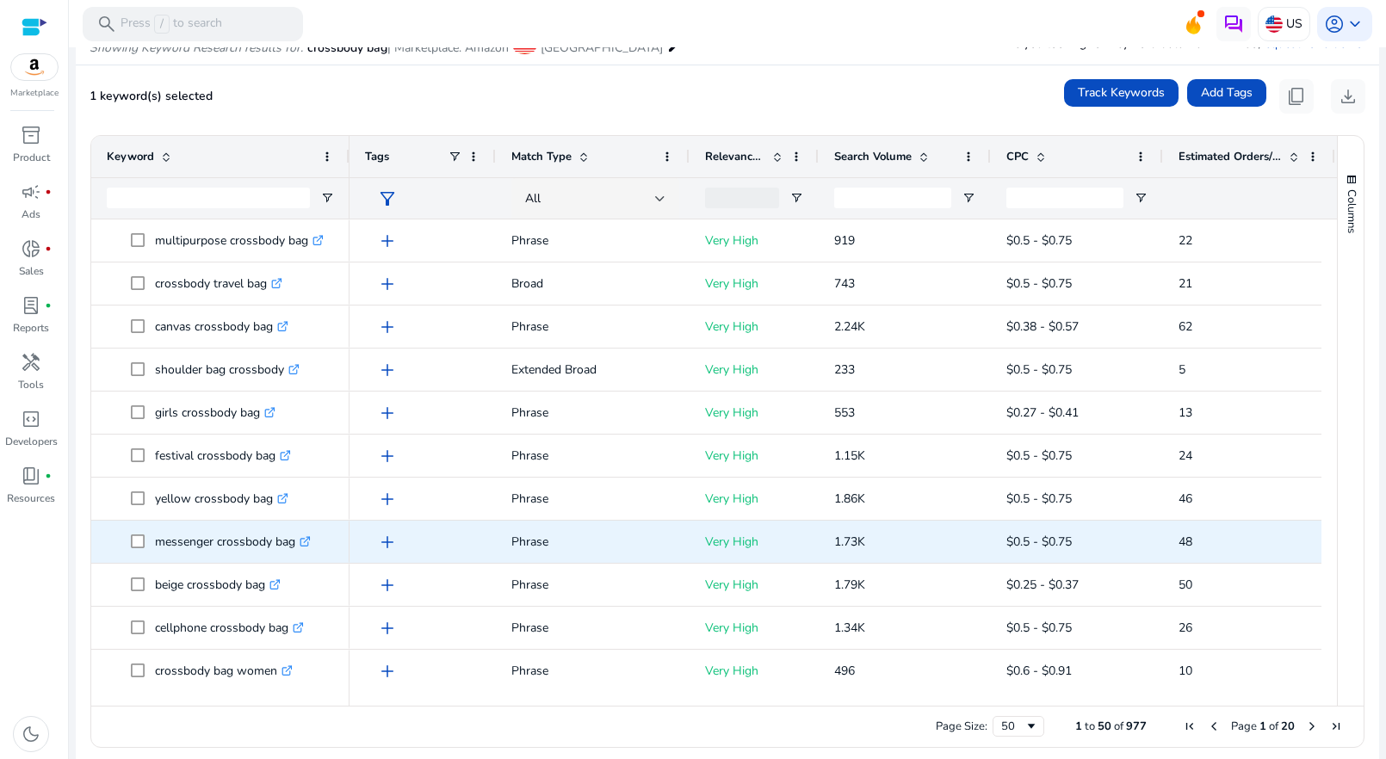
scroll to position [1681, 0]
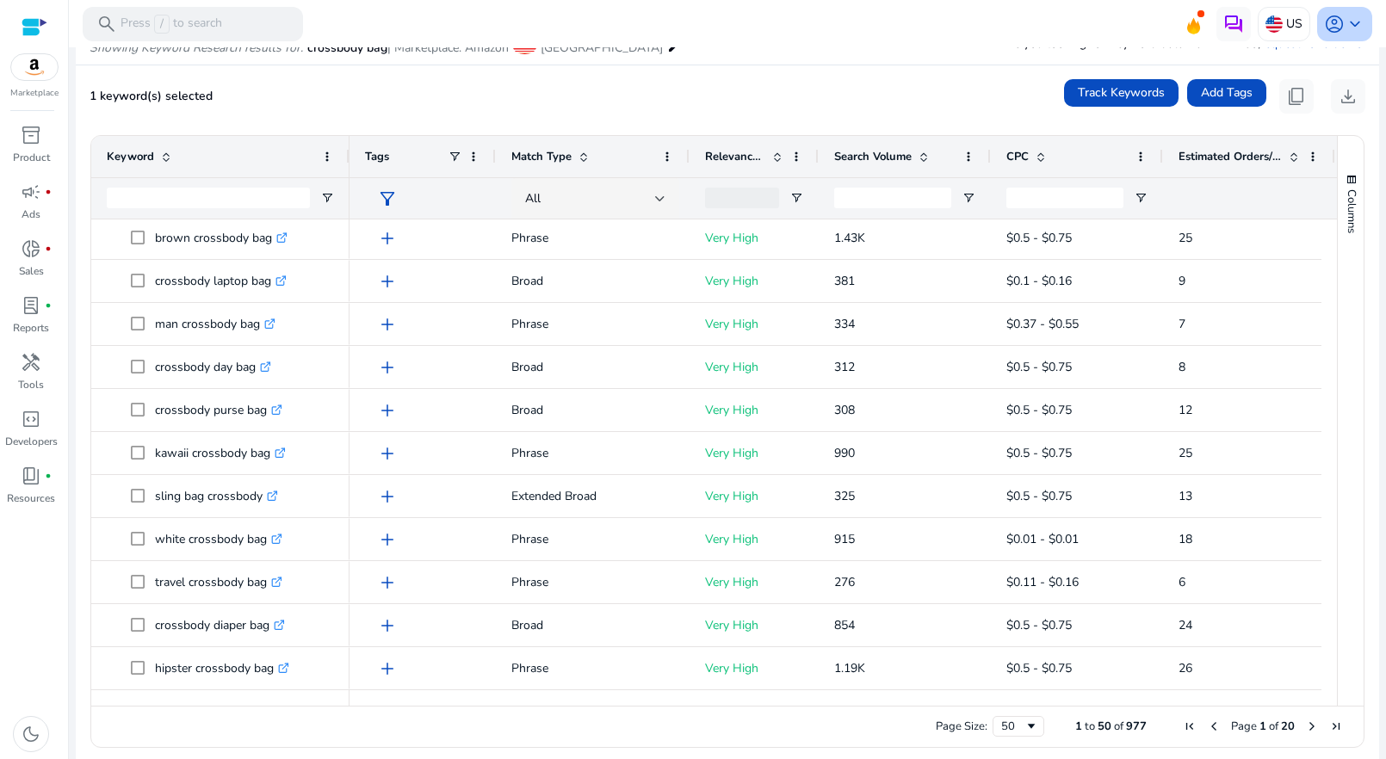
click at [1345, 15] on span "keyboard_arrow_down" at bounding box center [1355, 24] width 21 height 21
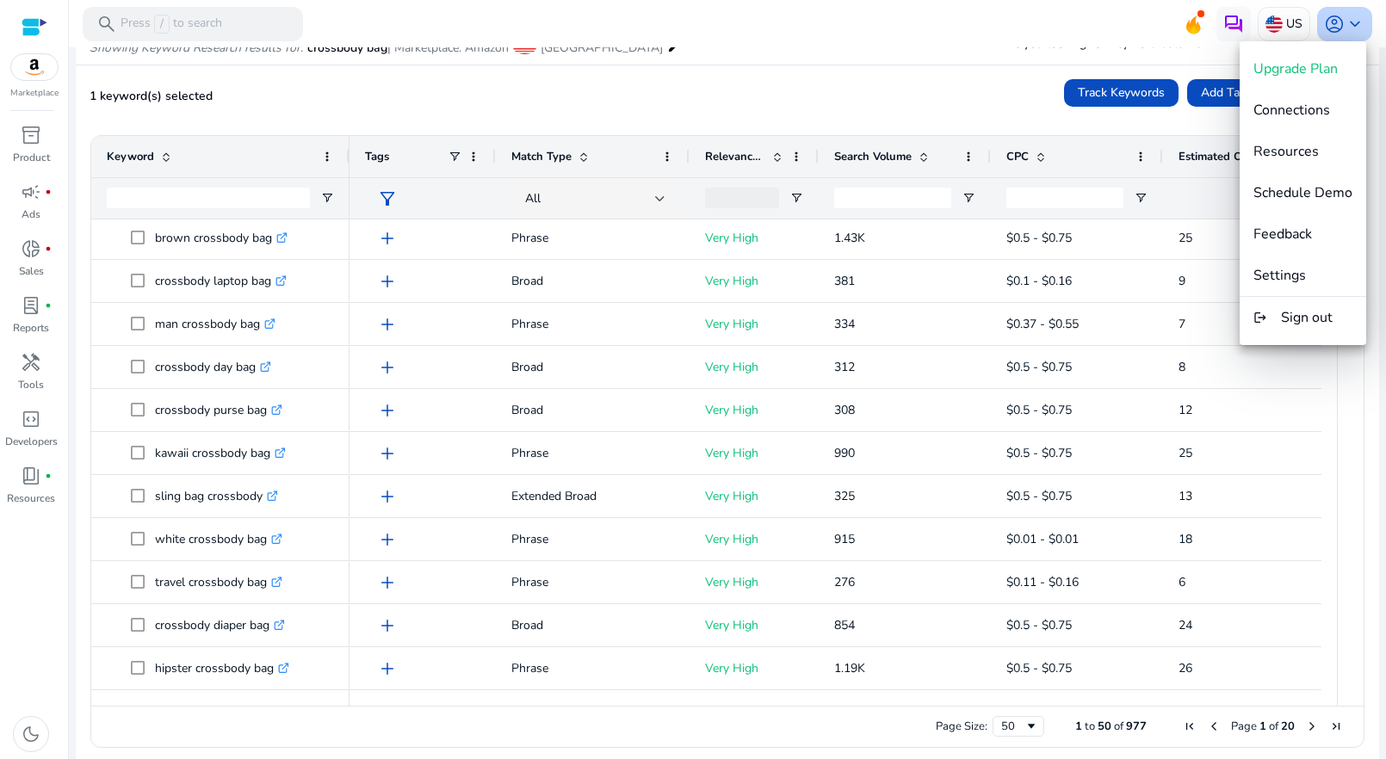
click at [1340, 15] on div at bounding box center [693, 379] width 1386 height 759
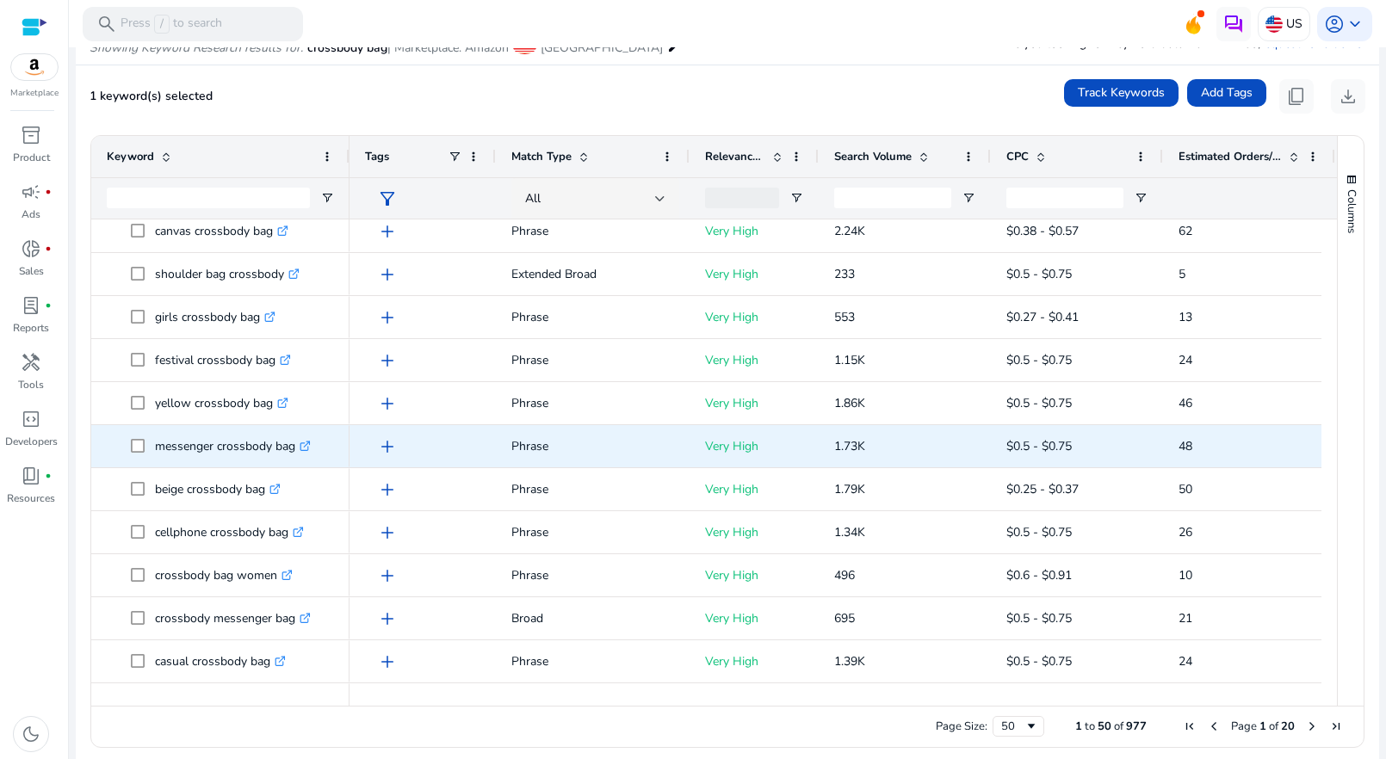
scroll to position [0, 0]
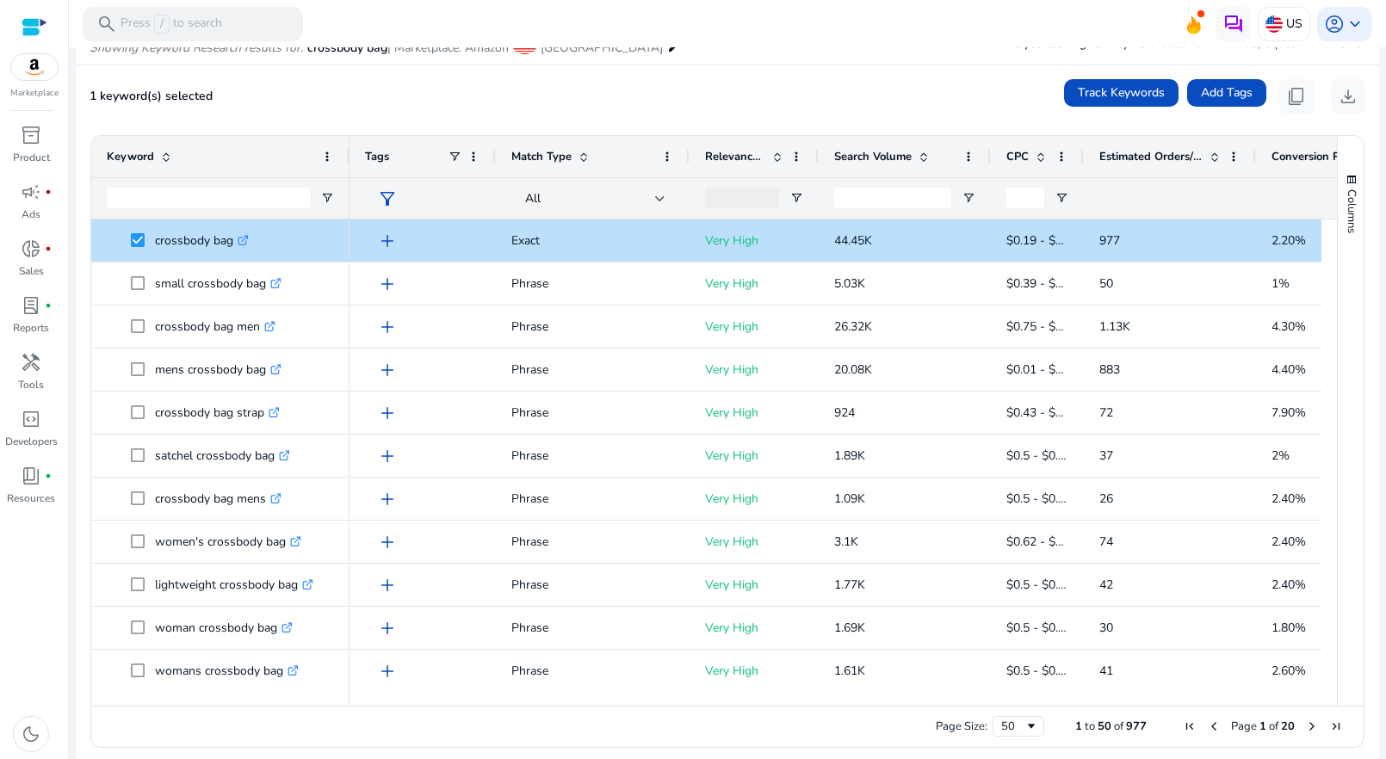
drag, startPoint x: 1159, startPoint y: 151, endPoint x: 1079, endPoint y: 152, distance: 79.2
click at [1079, 152] on div at bounding box center [1082, 156] width 7 height 41
drag, startPoint x: 1253, startPoint y: 155, endPoint x: 1295, endPoint y: 148, distance: 42.7
click at [1295, 148] on div at bounding box center [1297, 156] width 7 height 41
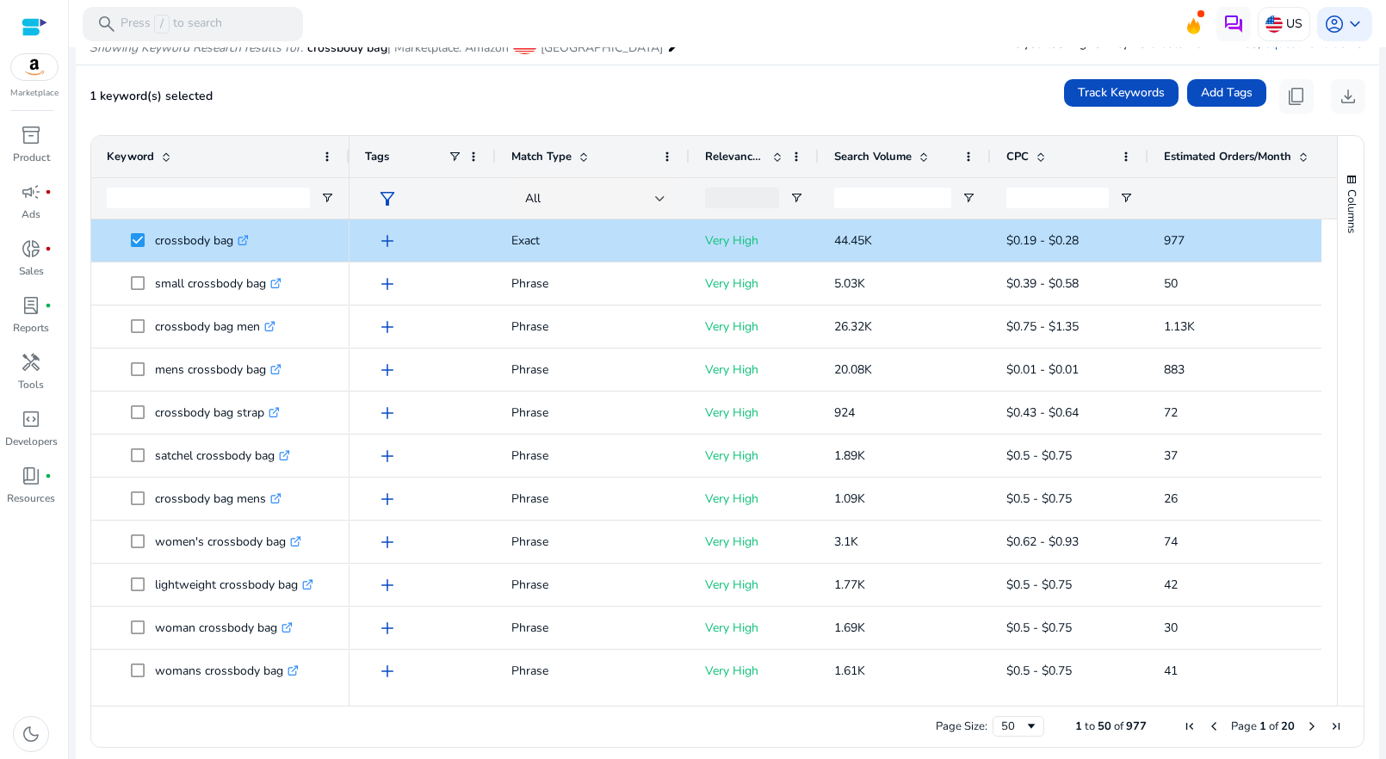
drag, startPoint x: 1082, startPoint y: 153, endPoint x: 1147, endPoint y: 156, distance: 64.6
click at [1147, 156] on div at bounding box center [1147, 156] width 7 height 41
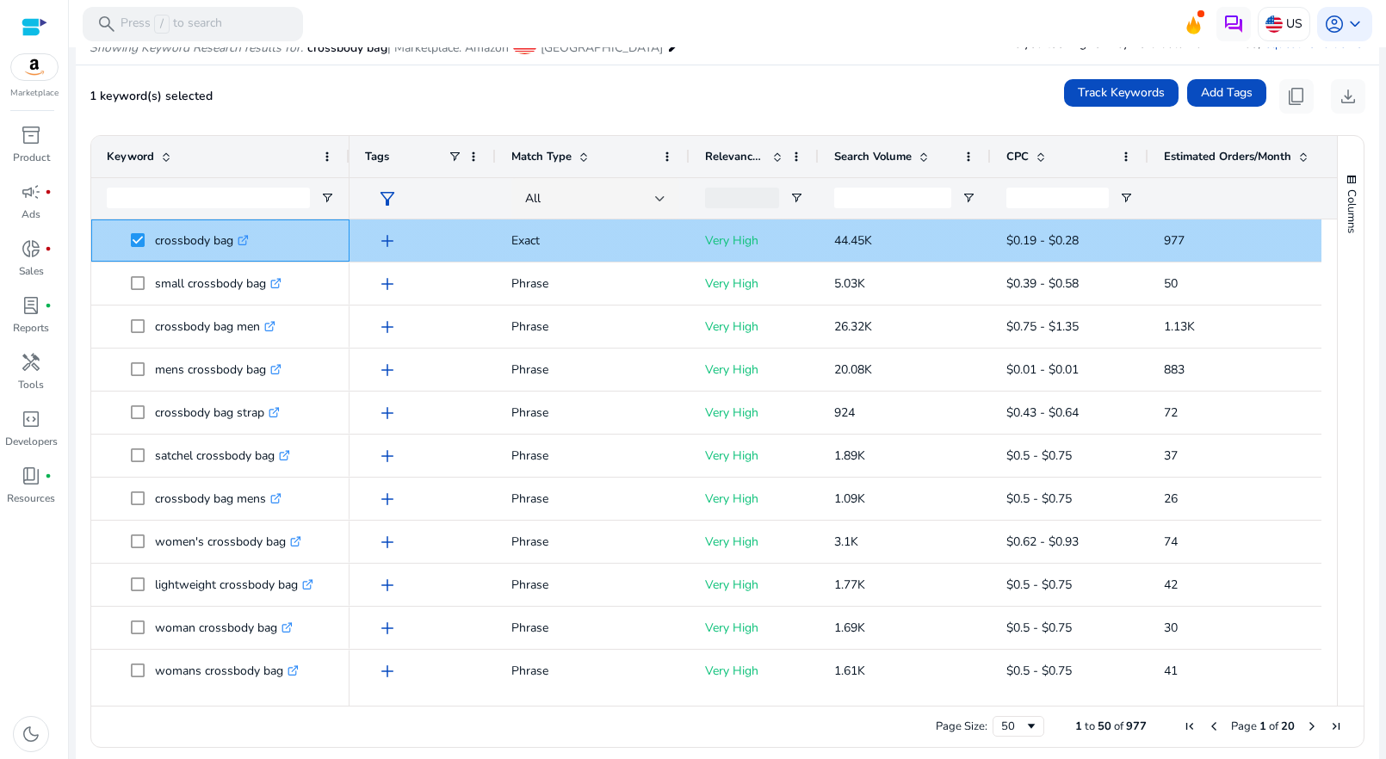
click at [245, 243] on icon ".st0{fill:#2c8af8}" at bounding box center [243, 240] width 11 height 11
